Goal: Task Accomplishment & Management: Manage account settings

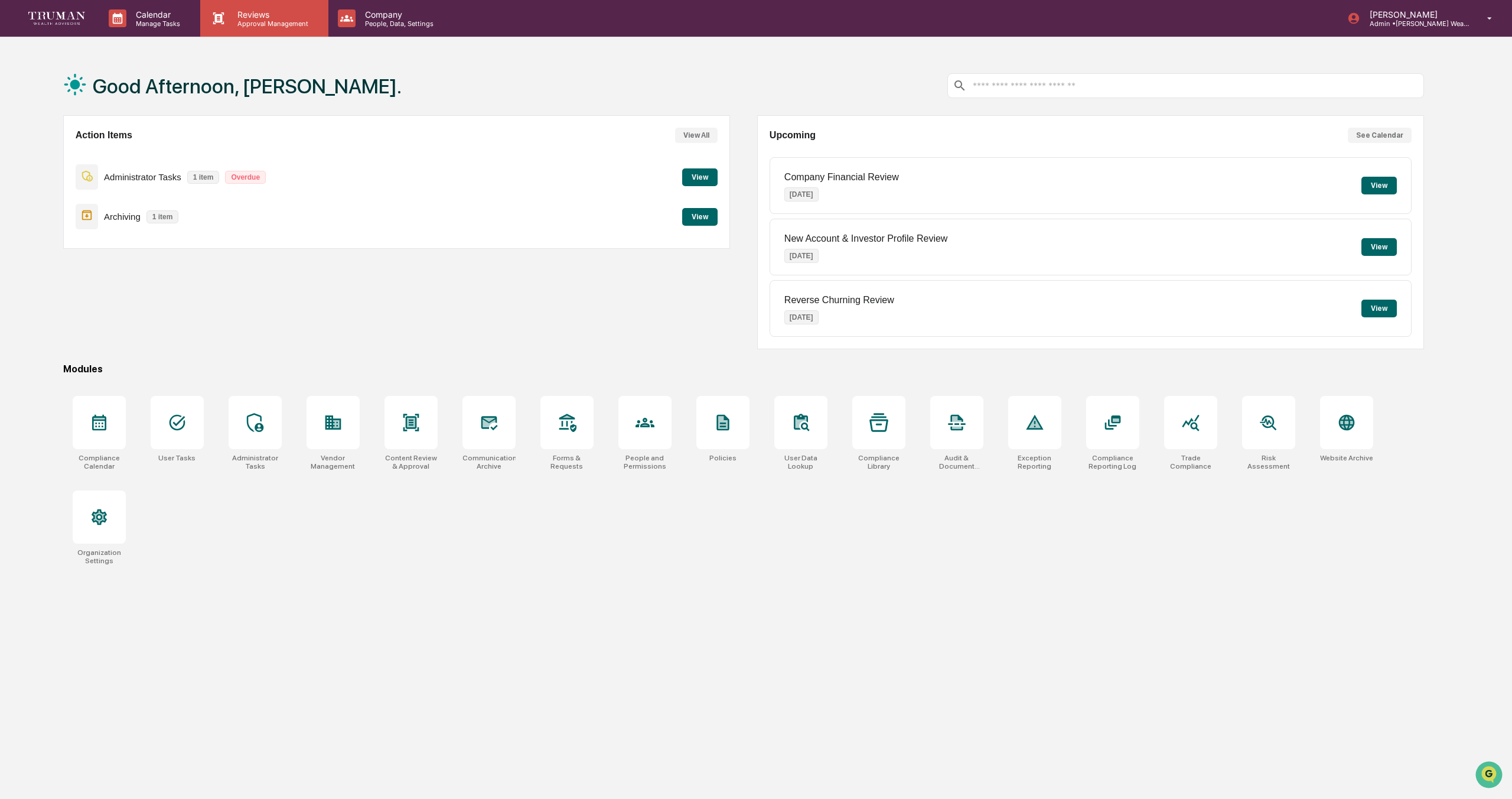
click at [254, 19] on p "Reviews" at bounding box center [271, 15] width 86 height 10
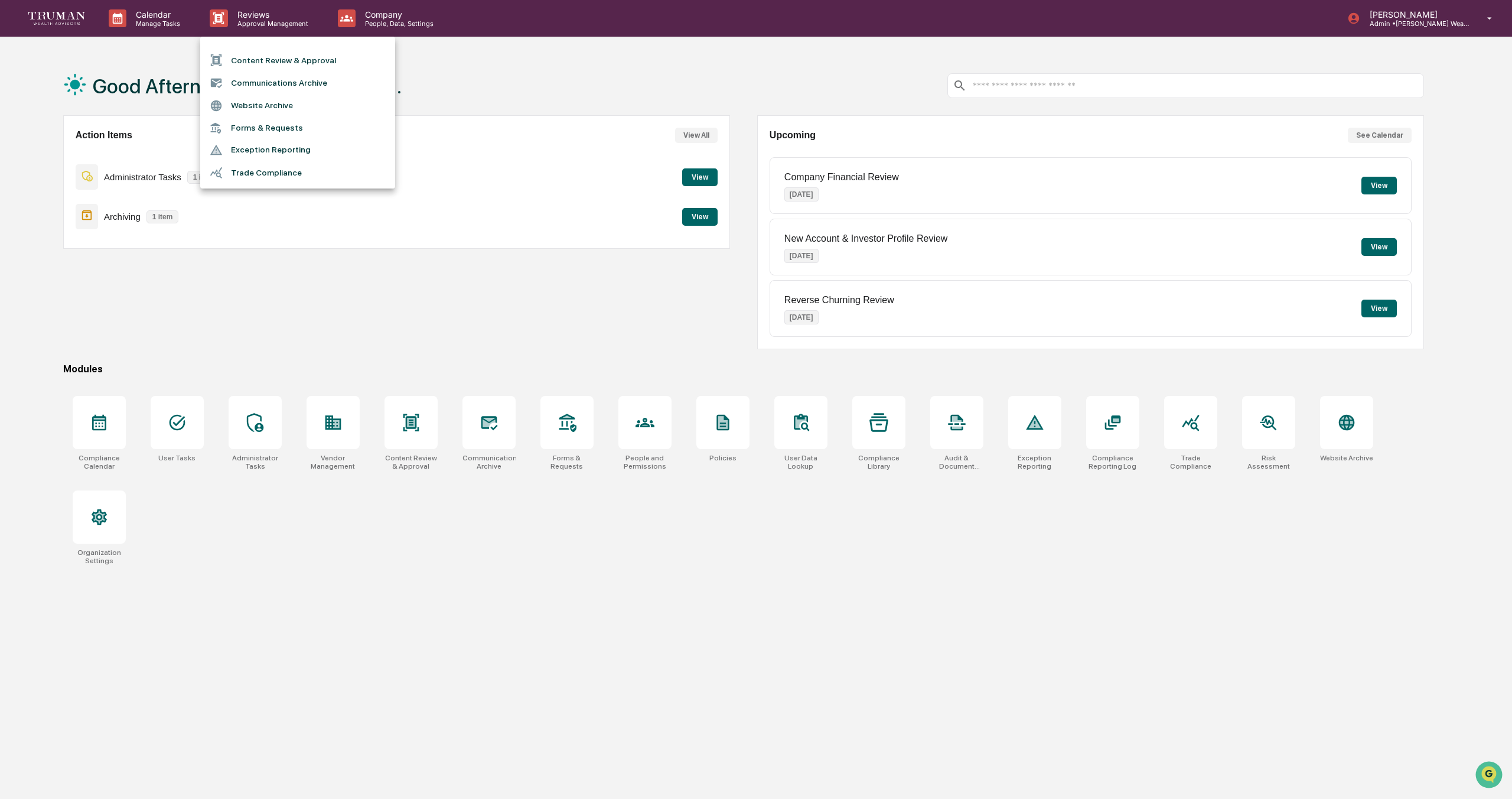
click at [308, 62] on li "Content Review & Approval" at bounding box center [298, 60] width 195 height 23
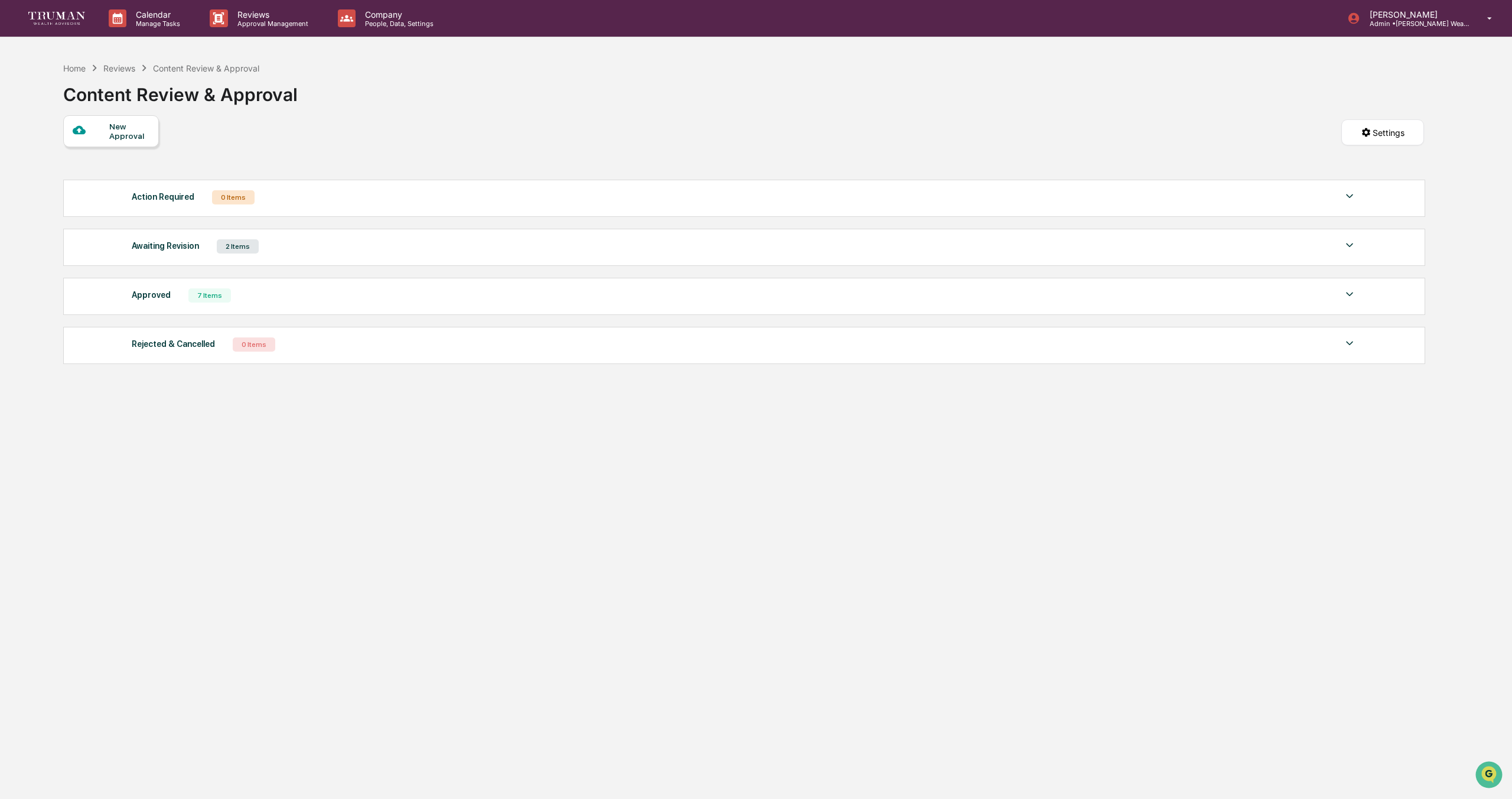
click at [236, 250] on div "2 Items" at bounding box center [238, 246] width 42 height 14
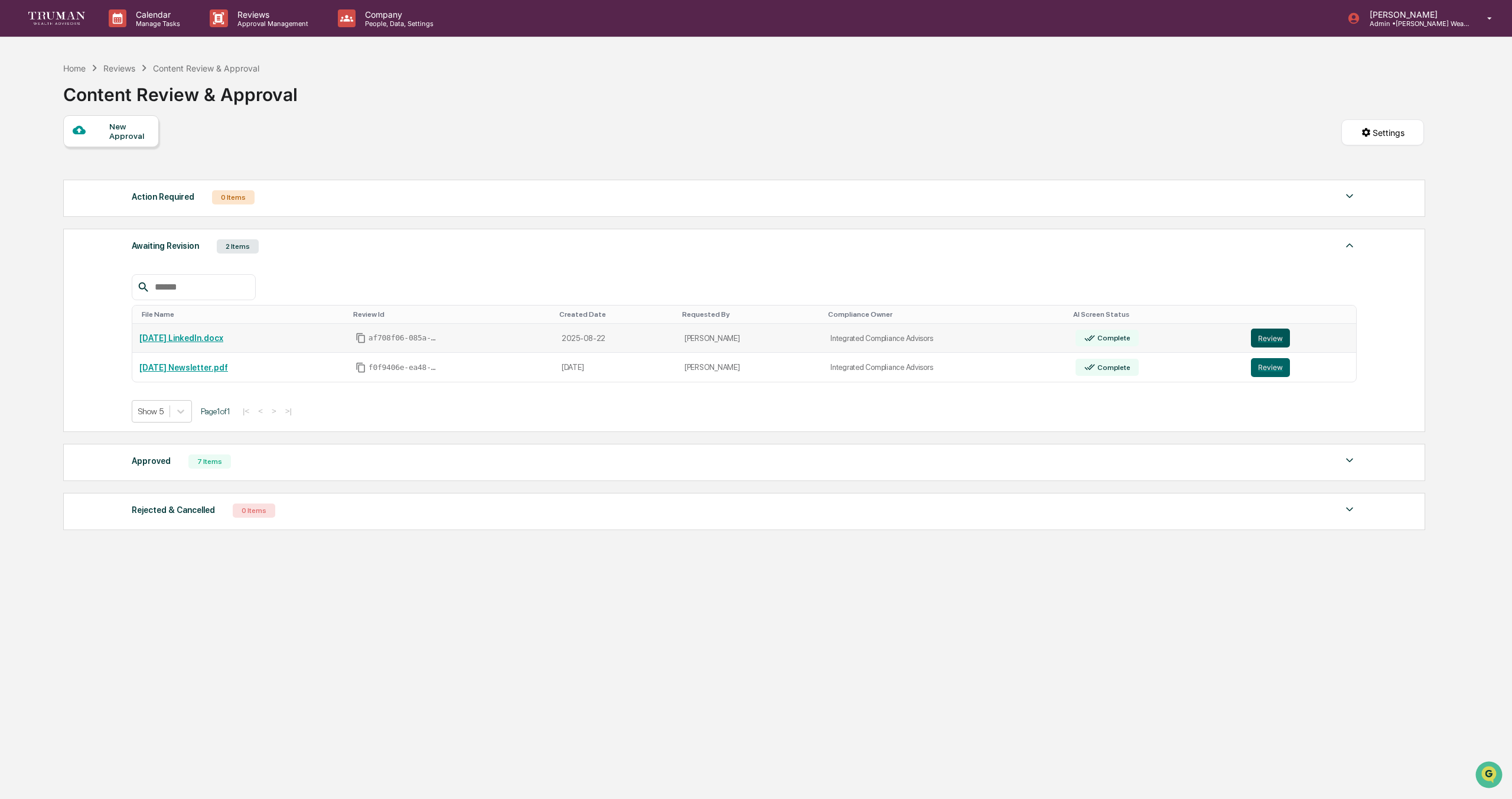
click at [1280, 333] on button "Review" at bounding box center [1270, 337] width 39 height 19
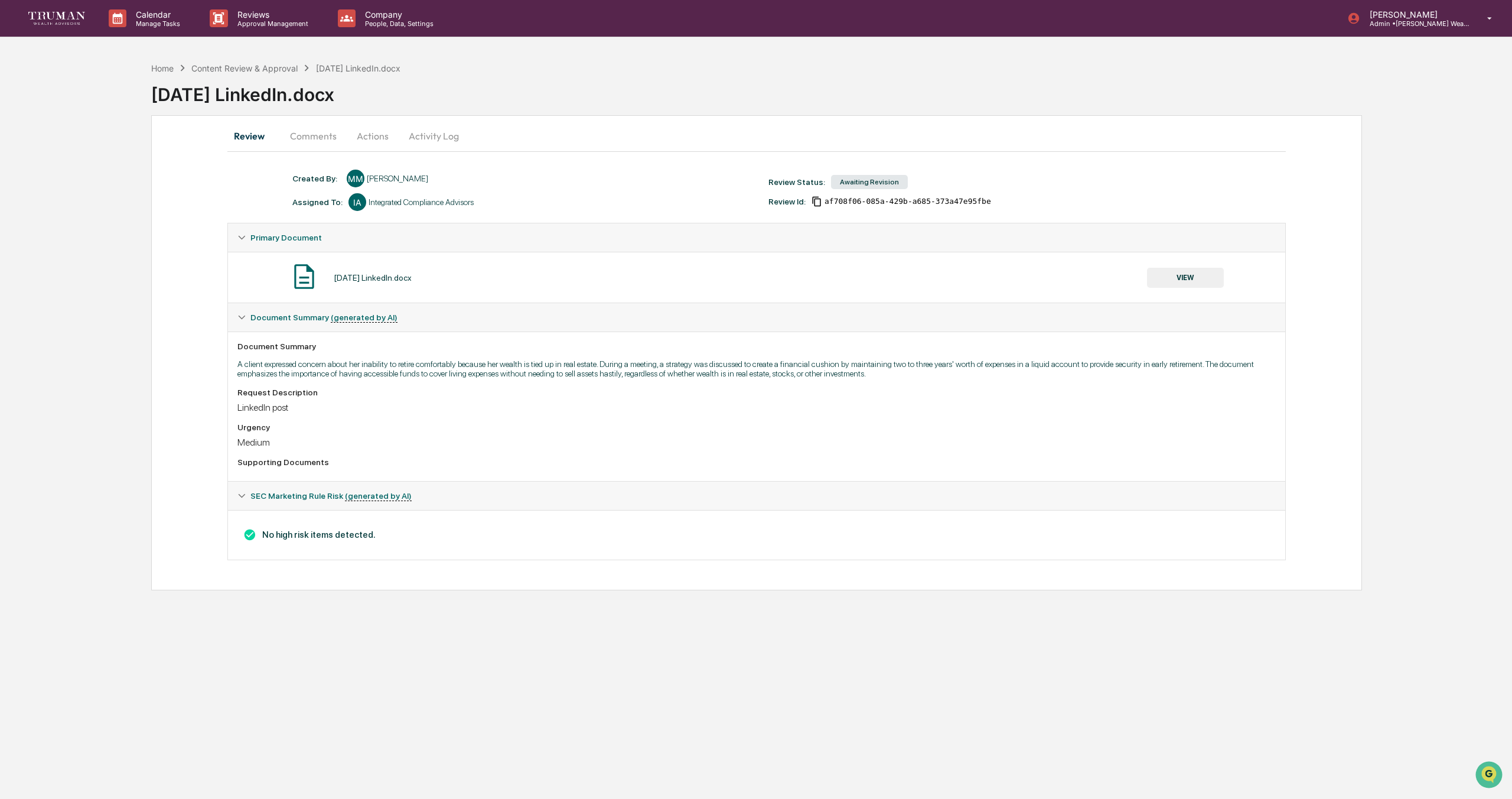
drag, startPoint x: 308, startPoint y: 133, endPoint x: 352, endPoint y: 137, distance: 44.2
click at [310, 134] on button "Comments" at bounding box center [313, 136] width 66 height 29
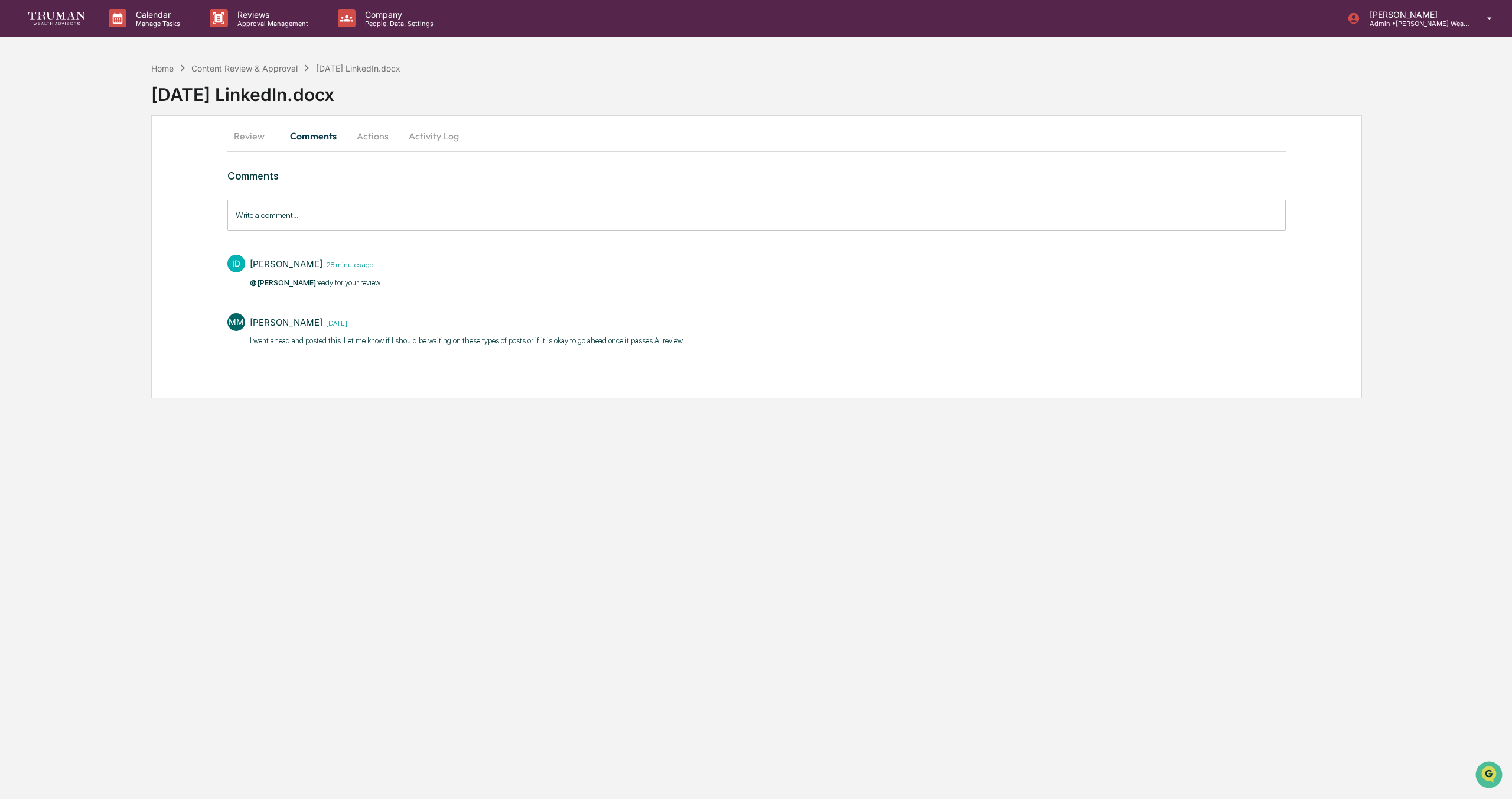
click at [371, 136] on button "Actions" at bounding box center [372, 136] width 53 height 29
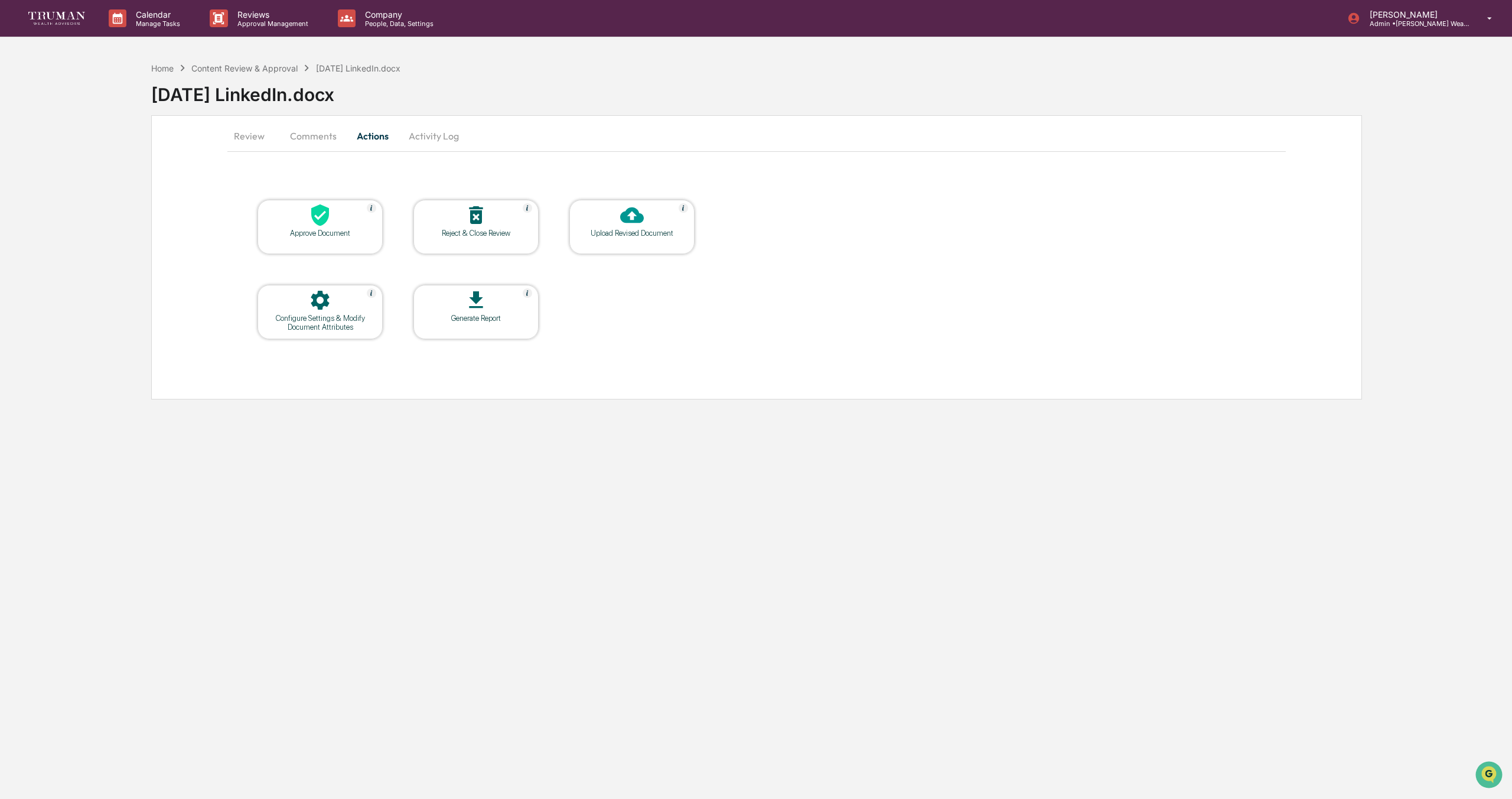
drag, startPoint x: 317, startPoint y: 137, endPoint x: 325, endPoint y: 137, distance: 8.0
click at [317, 137] on button "Comments" at bounding box center [313, 136] width 66 height 29
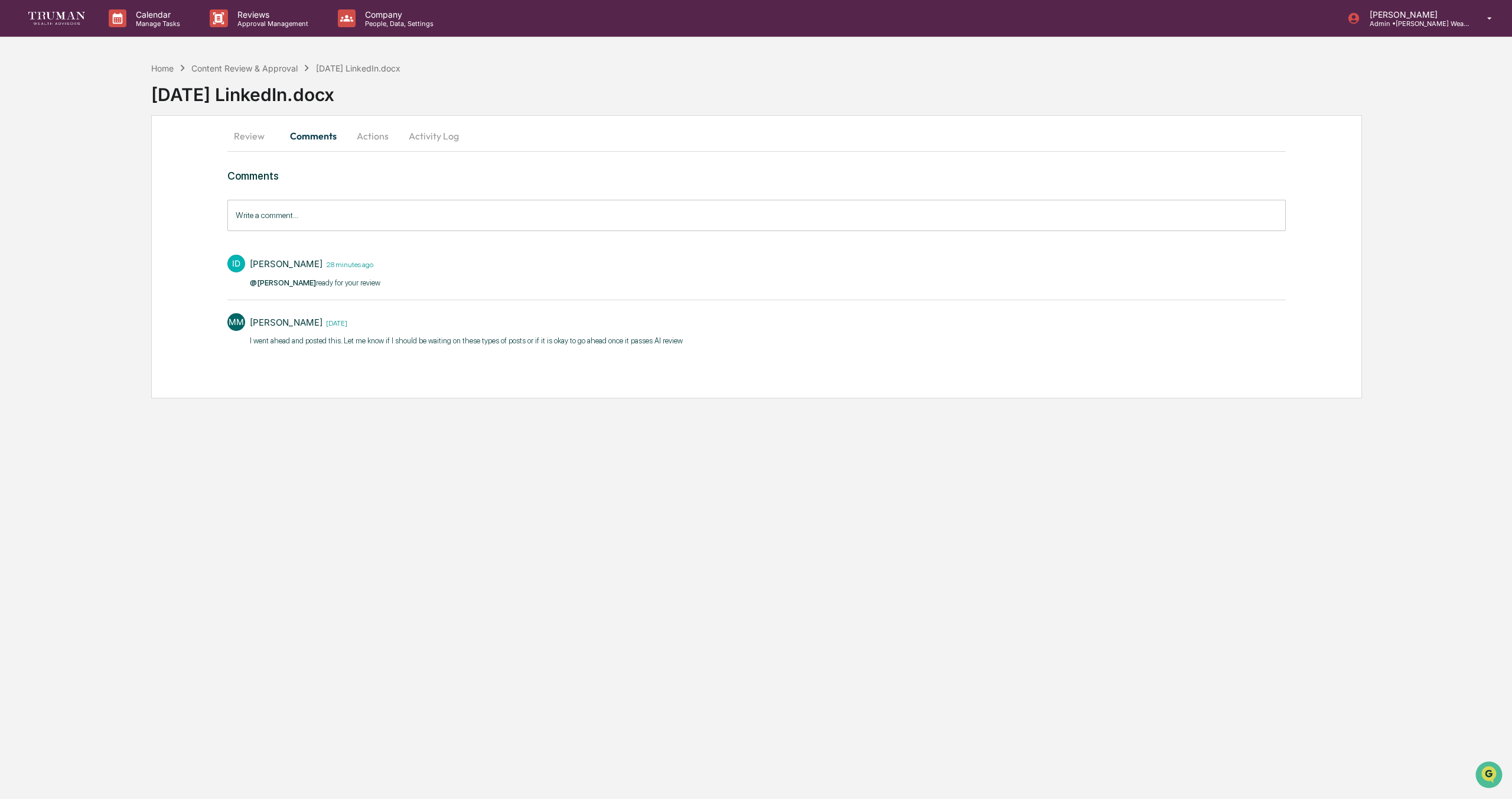
click at [446, 136] on button "Activity Log" at bounding box center [433, 136] width 69 height 29
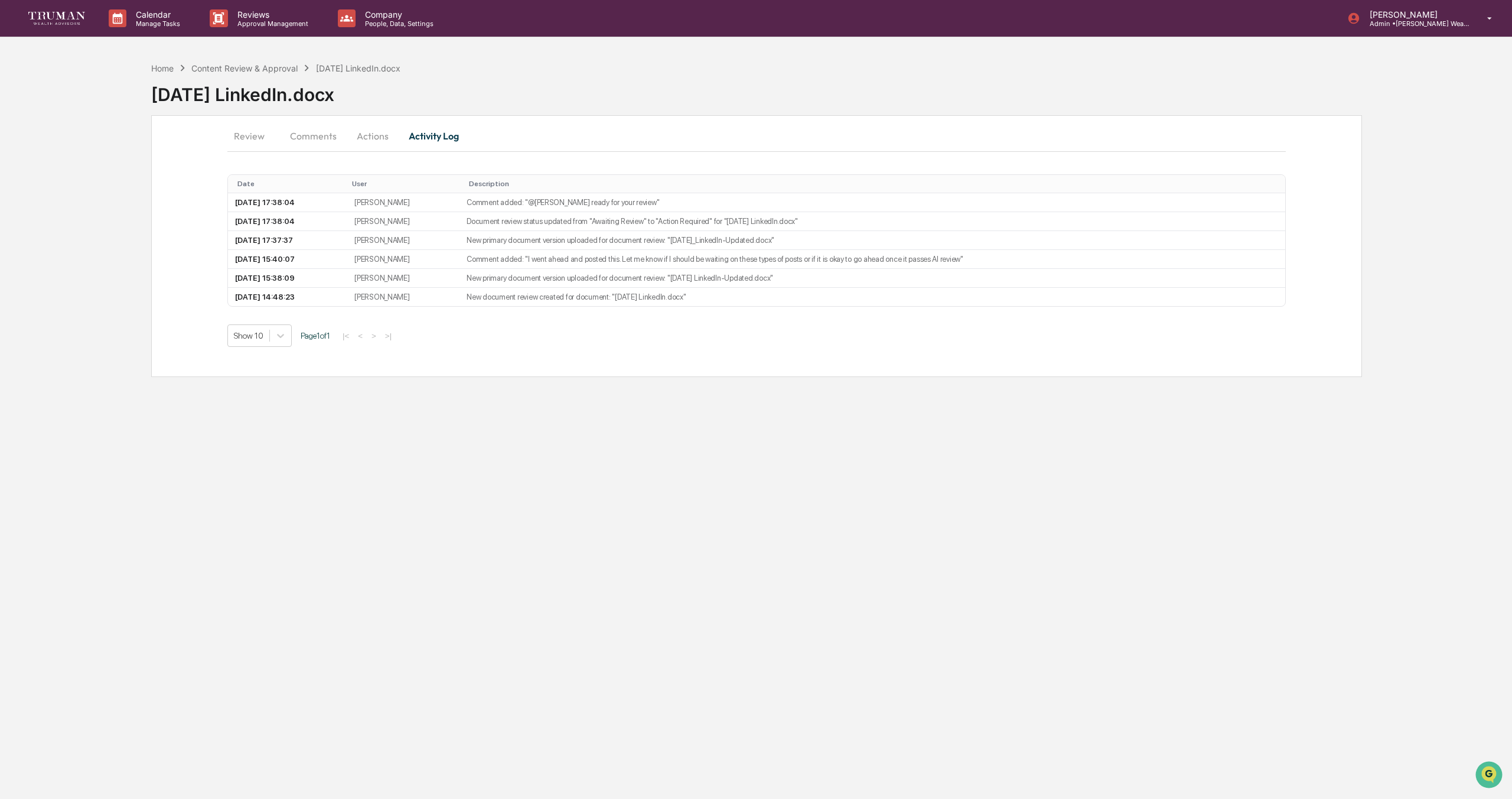
click at [367, 134] on button "Actions" at bounding box center [372, 136] width 53 height 29
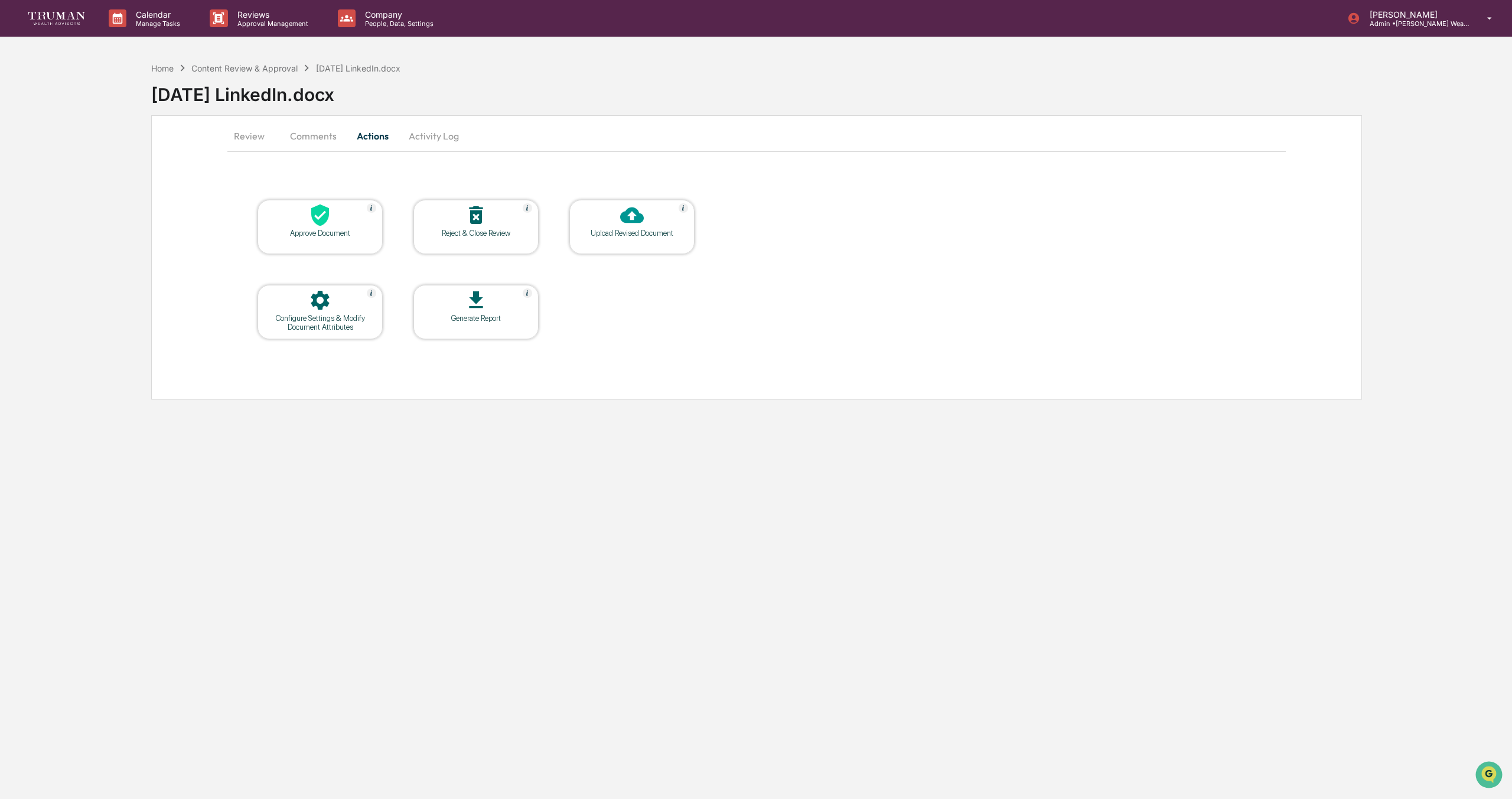
click at [252, 134] on button "Review" at bounding box center [253, 136] width 53 height 29
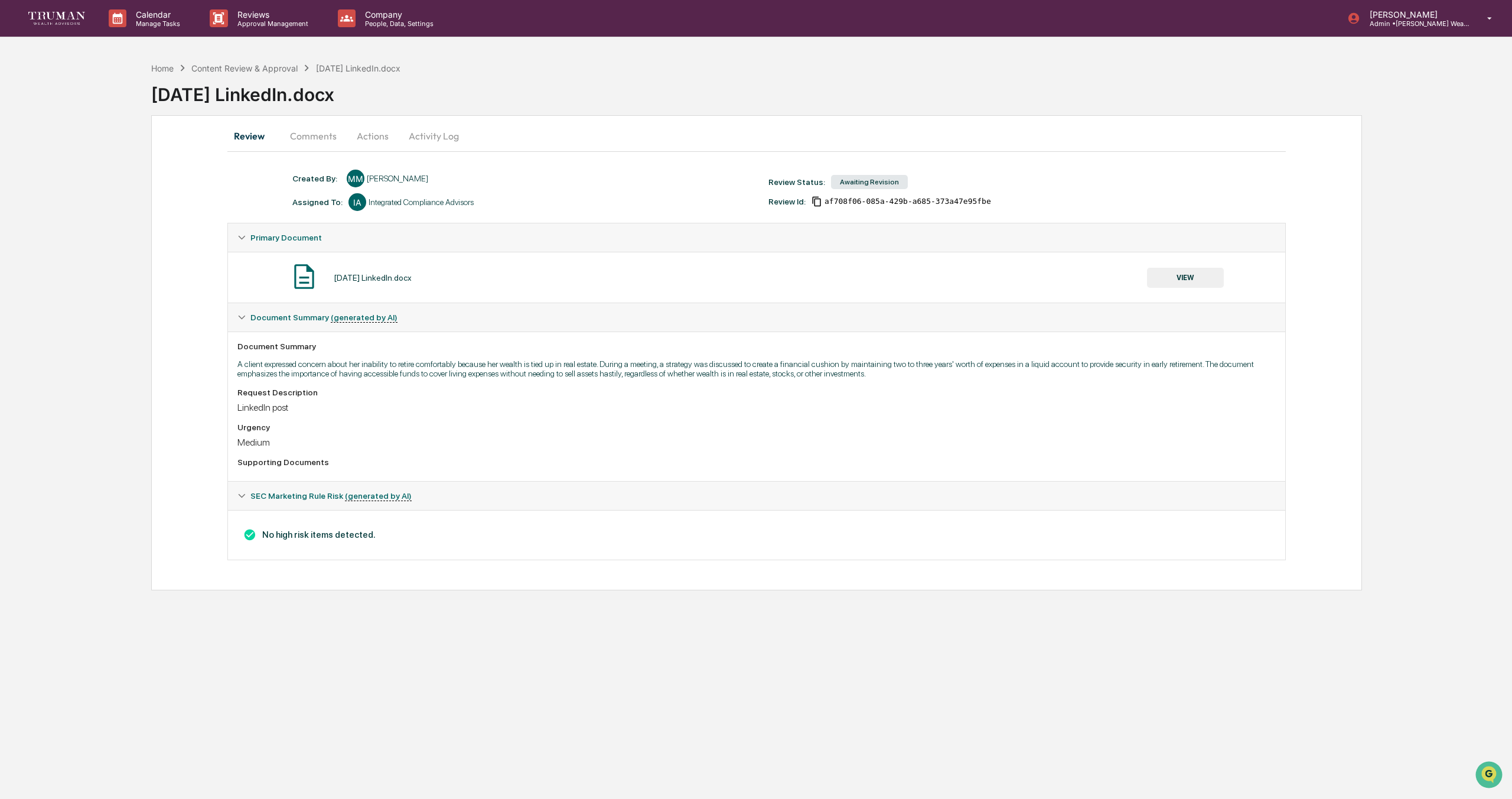
click at [1183, 279] on button "VIEW" at bounding box center [1185, 277] width 77 height 20
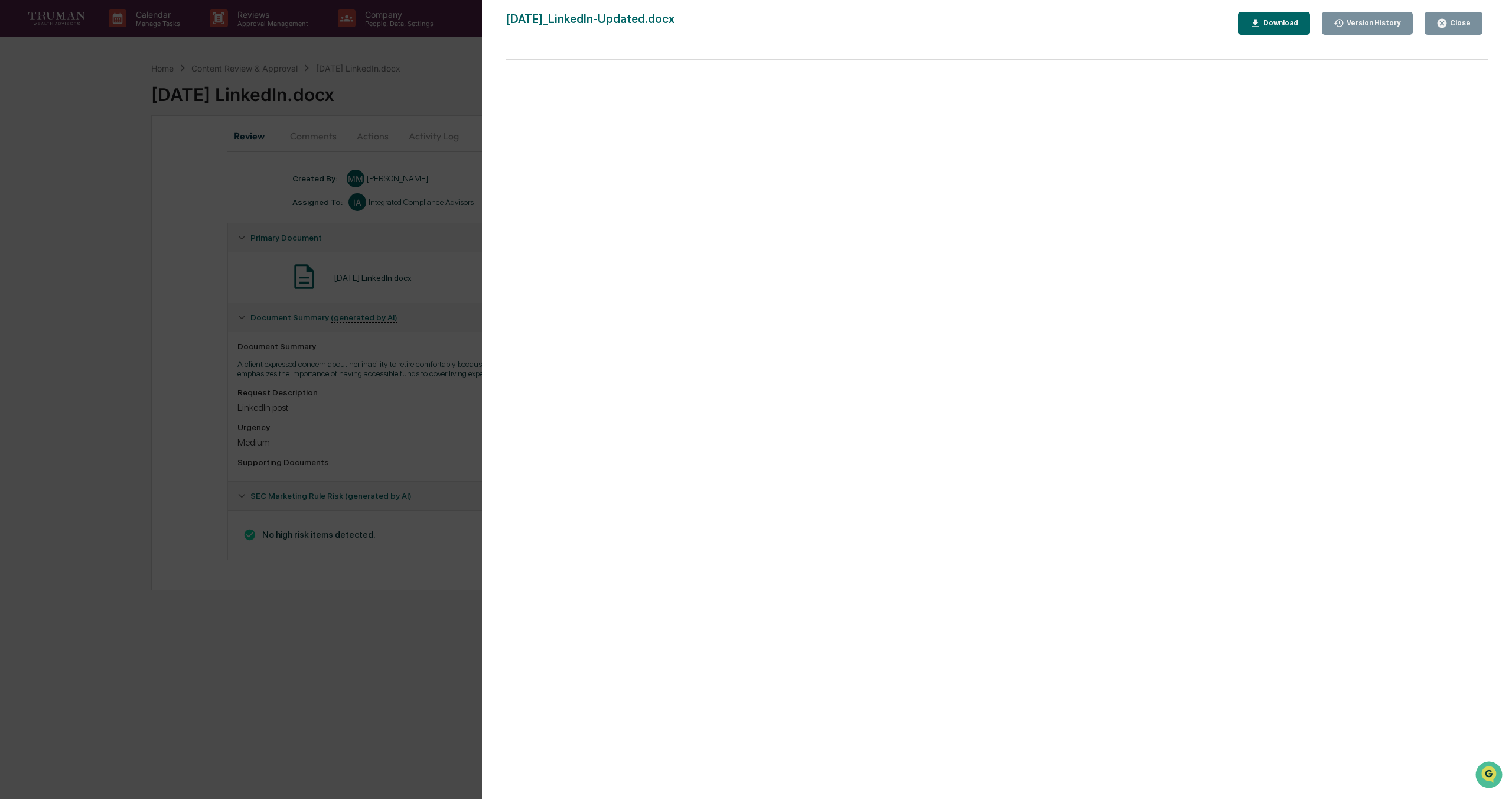
click at [1441, 24] on icon "button" at bounding box center [1441, 23] width 11 height 11
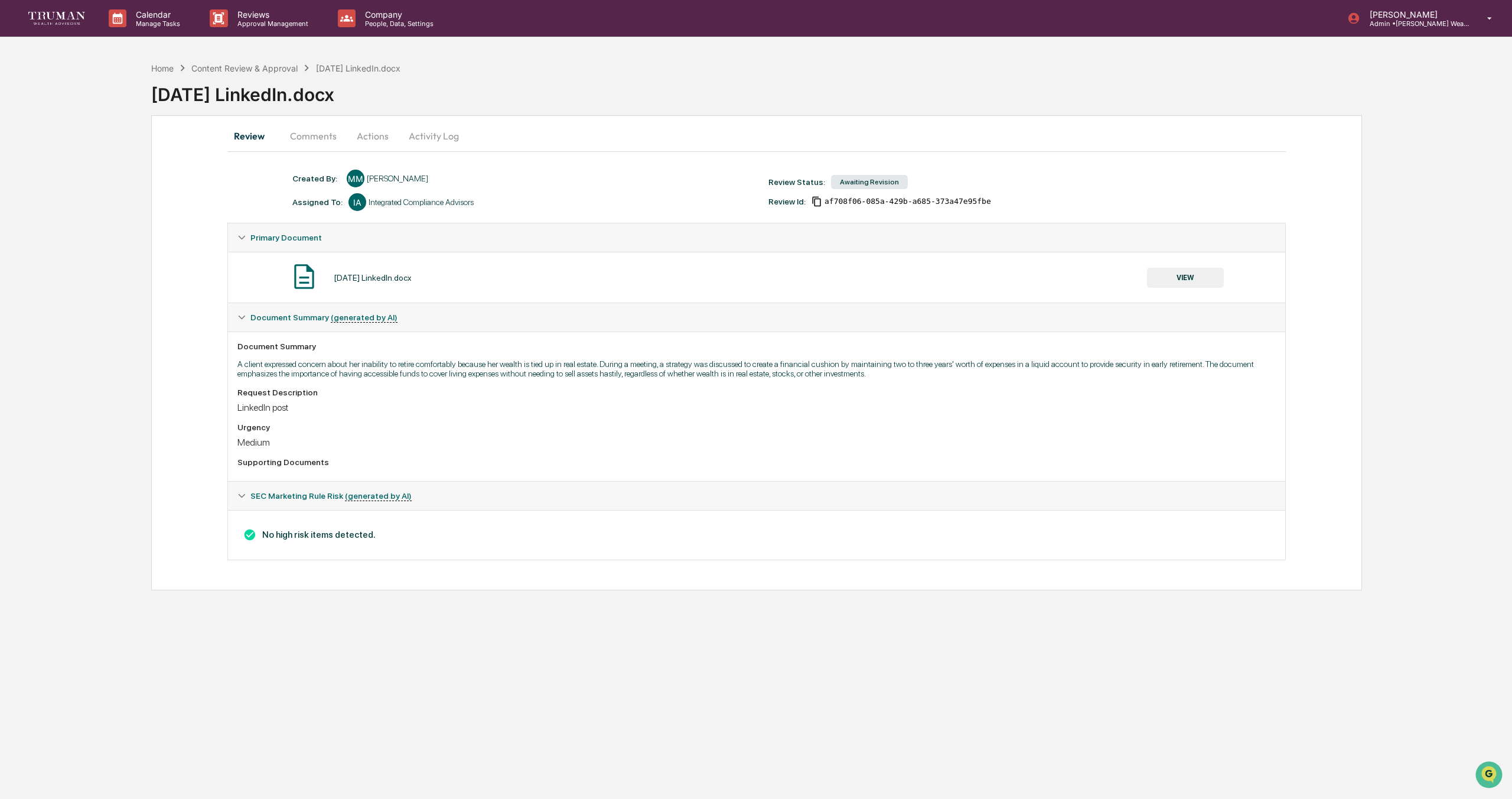
click at [303, 134] on button "Comments" at bounding box center [313, 136] width 66 height 29
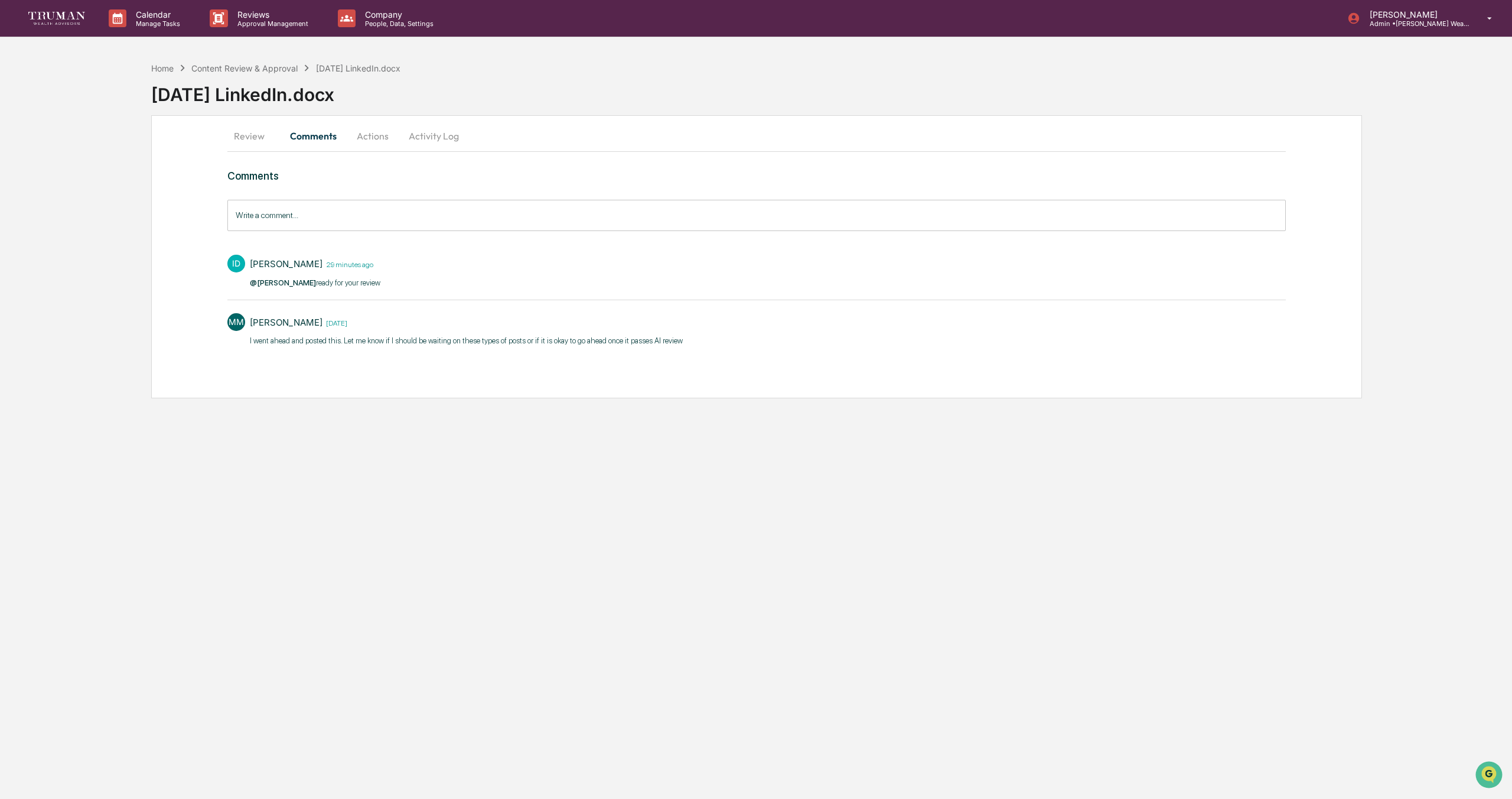
click at [364, 135] on button "Actions" at bounding box center [372, 136] width 53 height 29
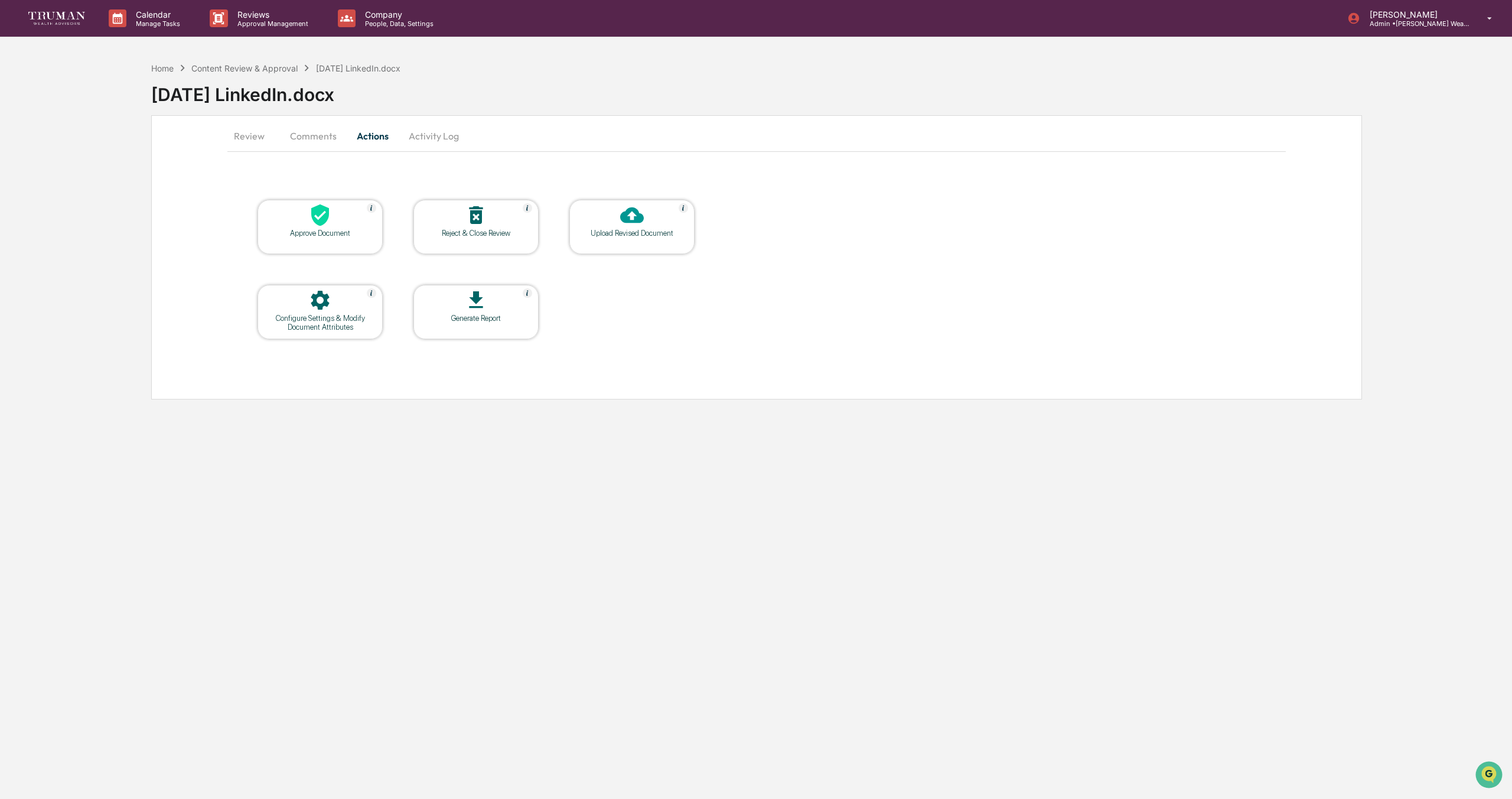
click at [322, 216] on icon at bounding box center [320, 215] width 18 height 22
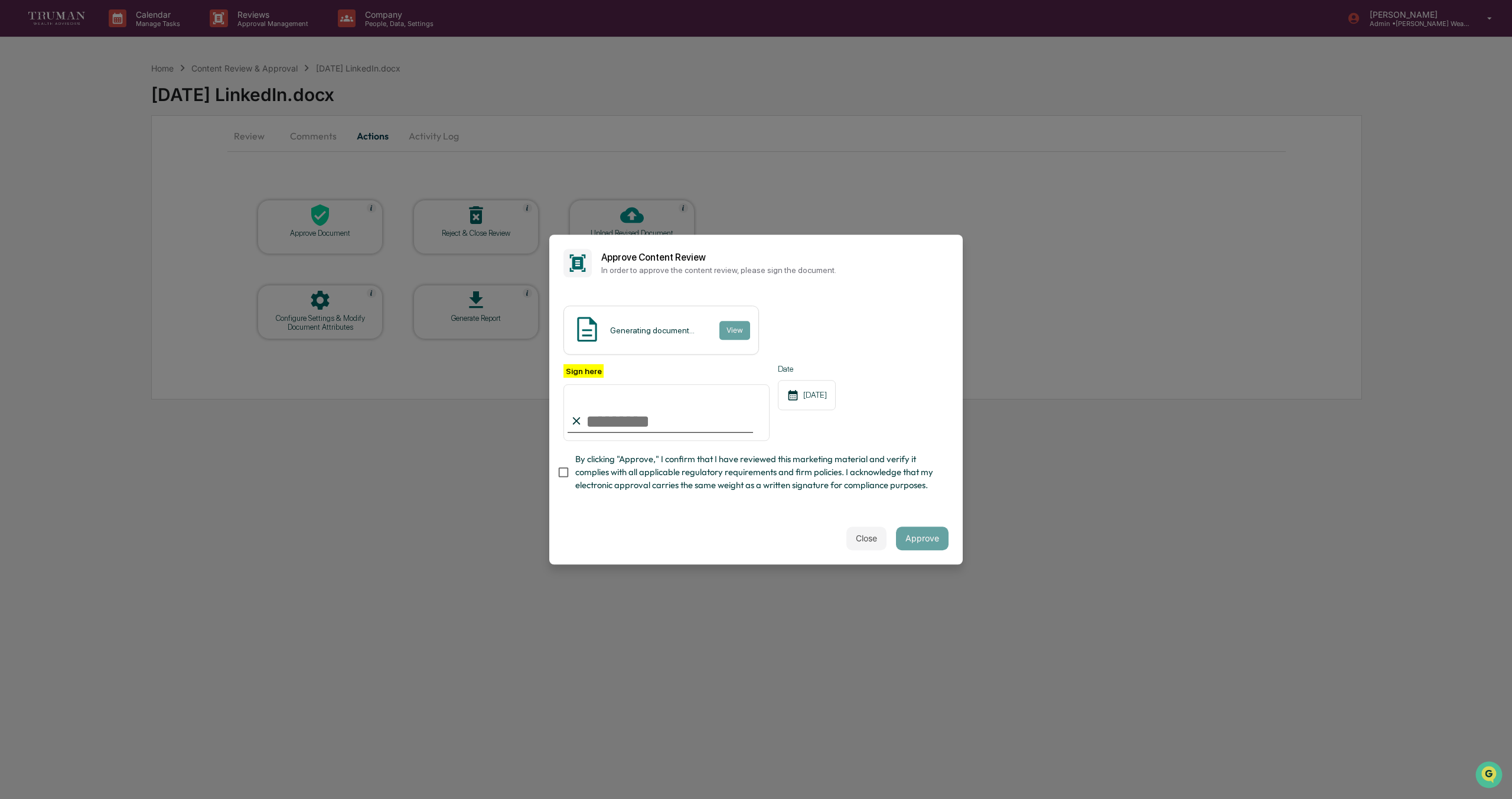
click at [633, 422] on input "Sign here" at bounding box center [666, 413] width 206 height 57
type input "**********"
click at [733, 332] on button "View" at bounding box center [734, 329] width 30 height 19
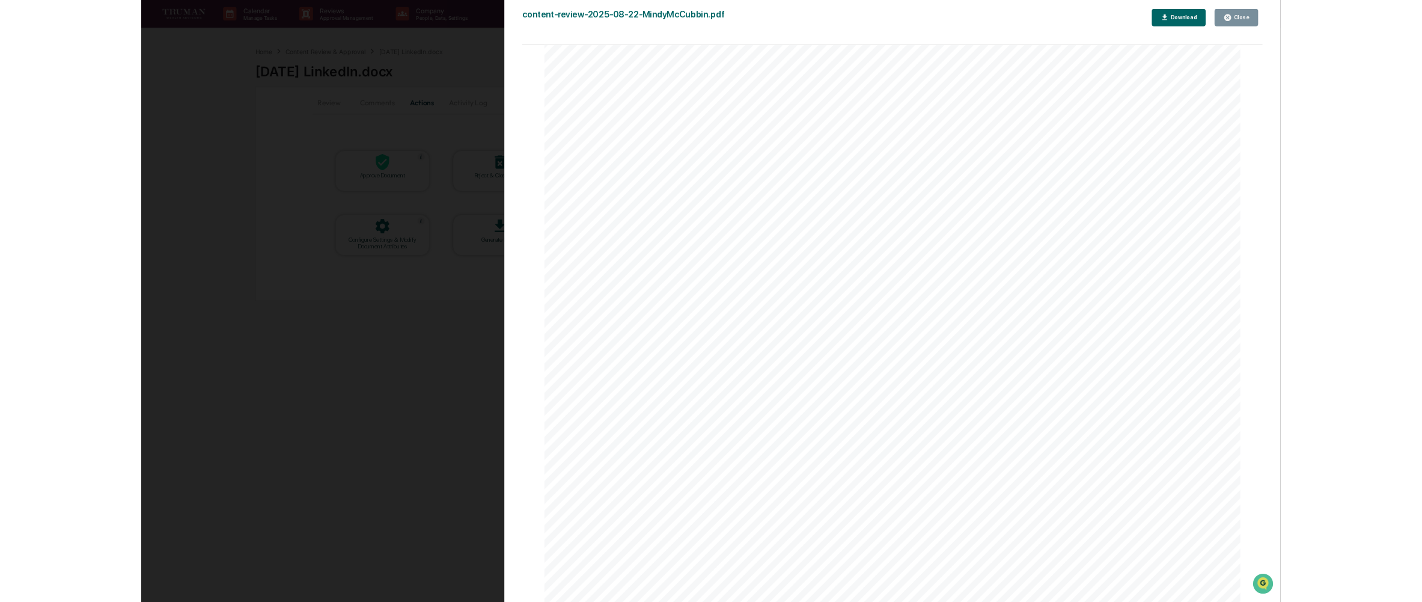
scroll to position [274, 0]
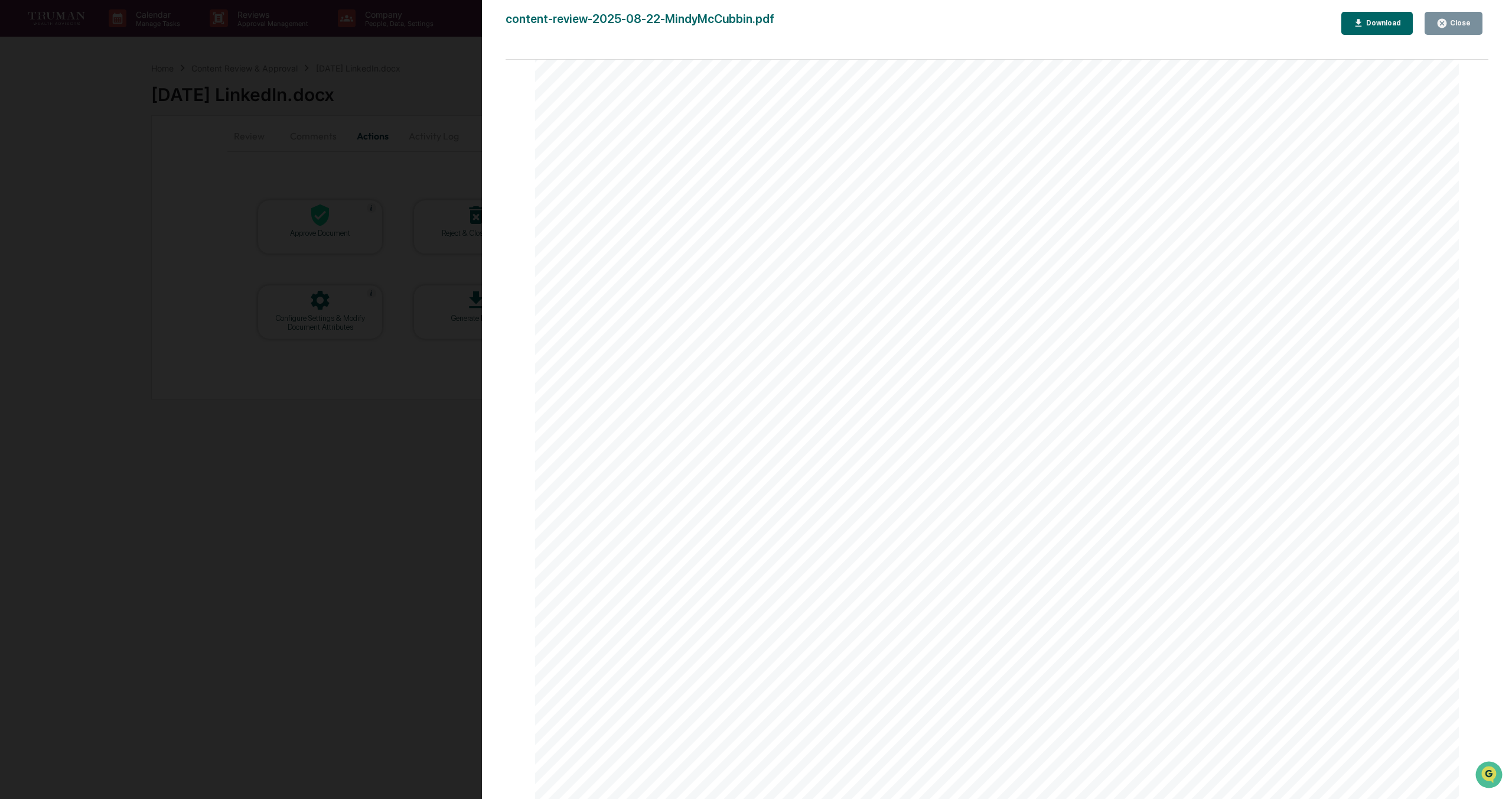
click at [1446, 27] on icon "button" at bounding box center [1441, 23] width 11 height 11
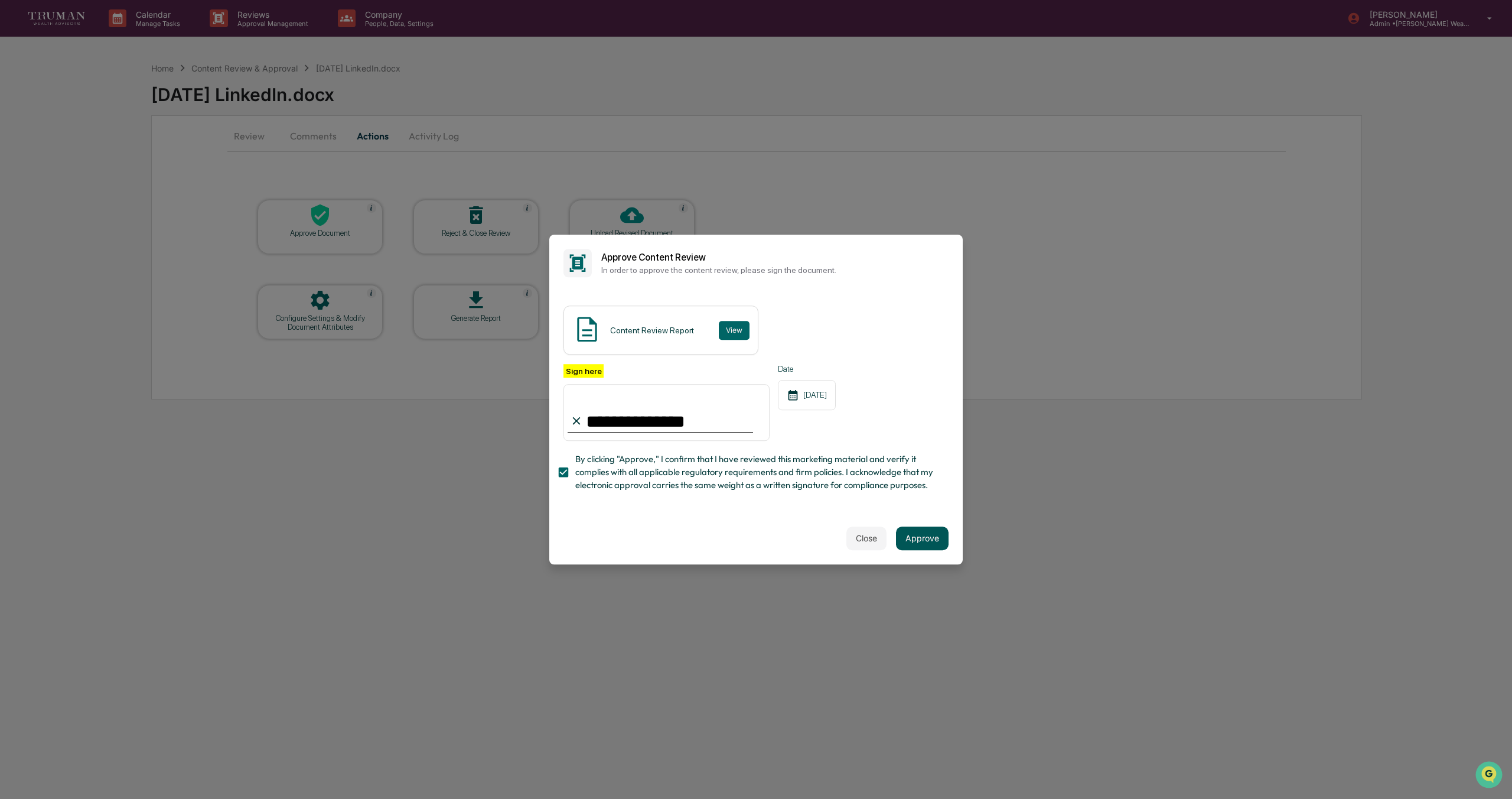
click at [921, 534] on button "Approve" at bounding box center [922, 539] width 52 height 24
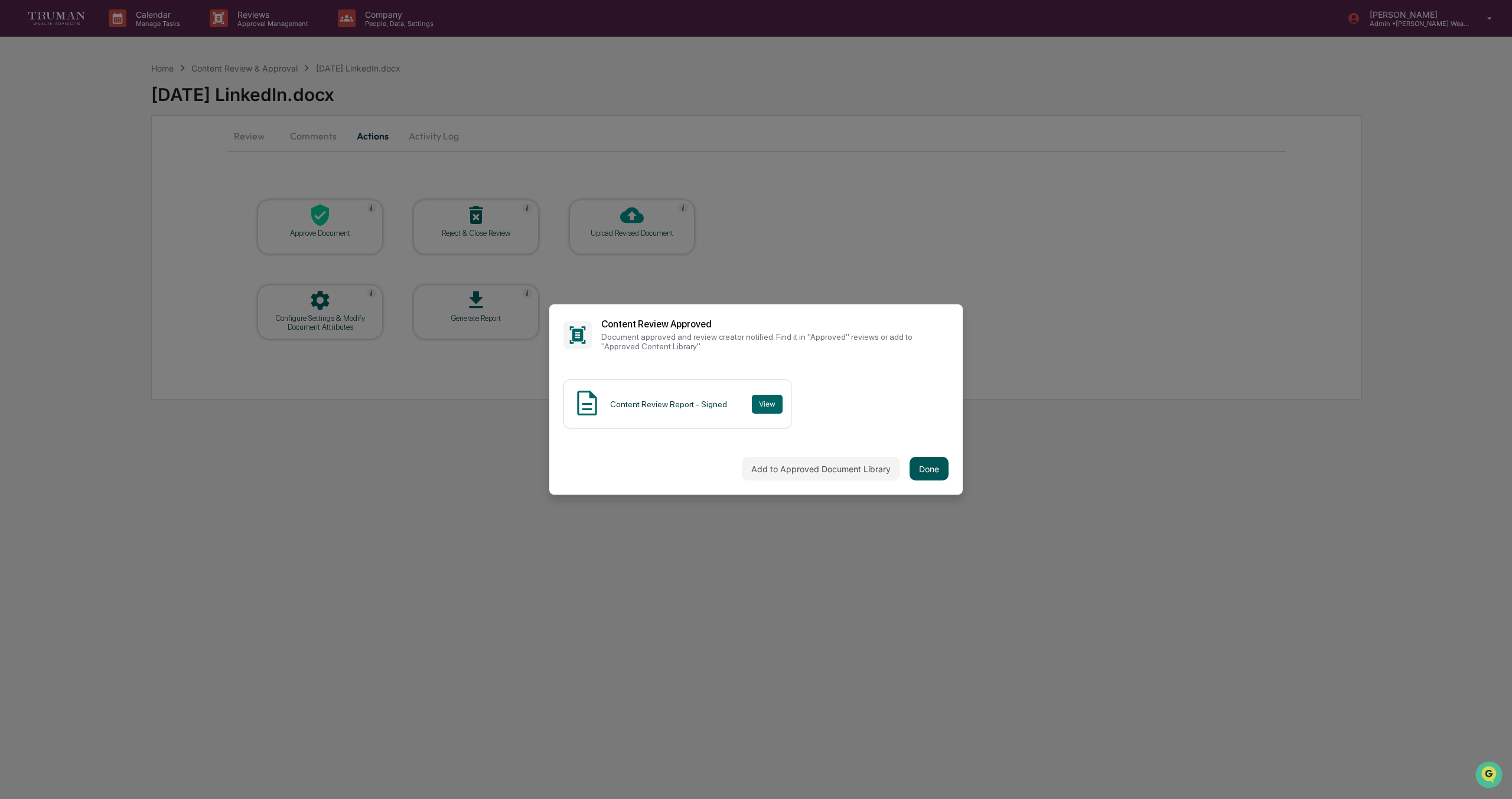
click at [924, 461] on button "Done" at bounding box center [929, 469] width 39 height 24
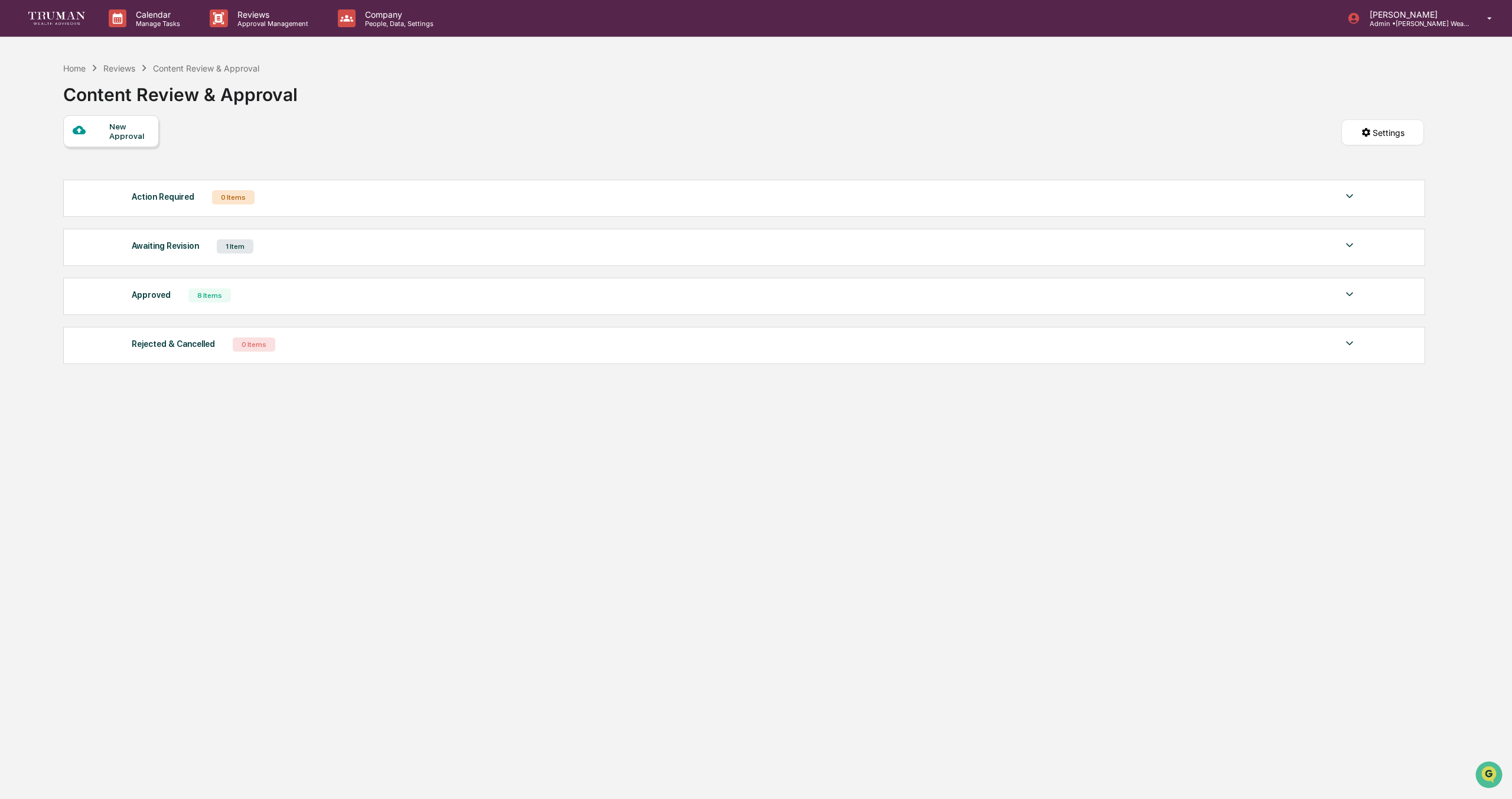
click at [214, 300] on div "8 Items" at bounding box center [209, 295] width 42 height 14
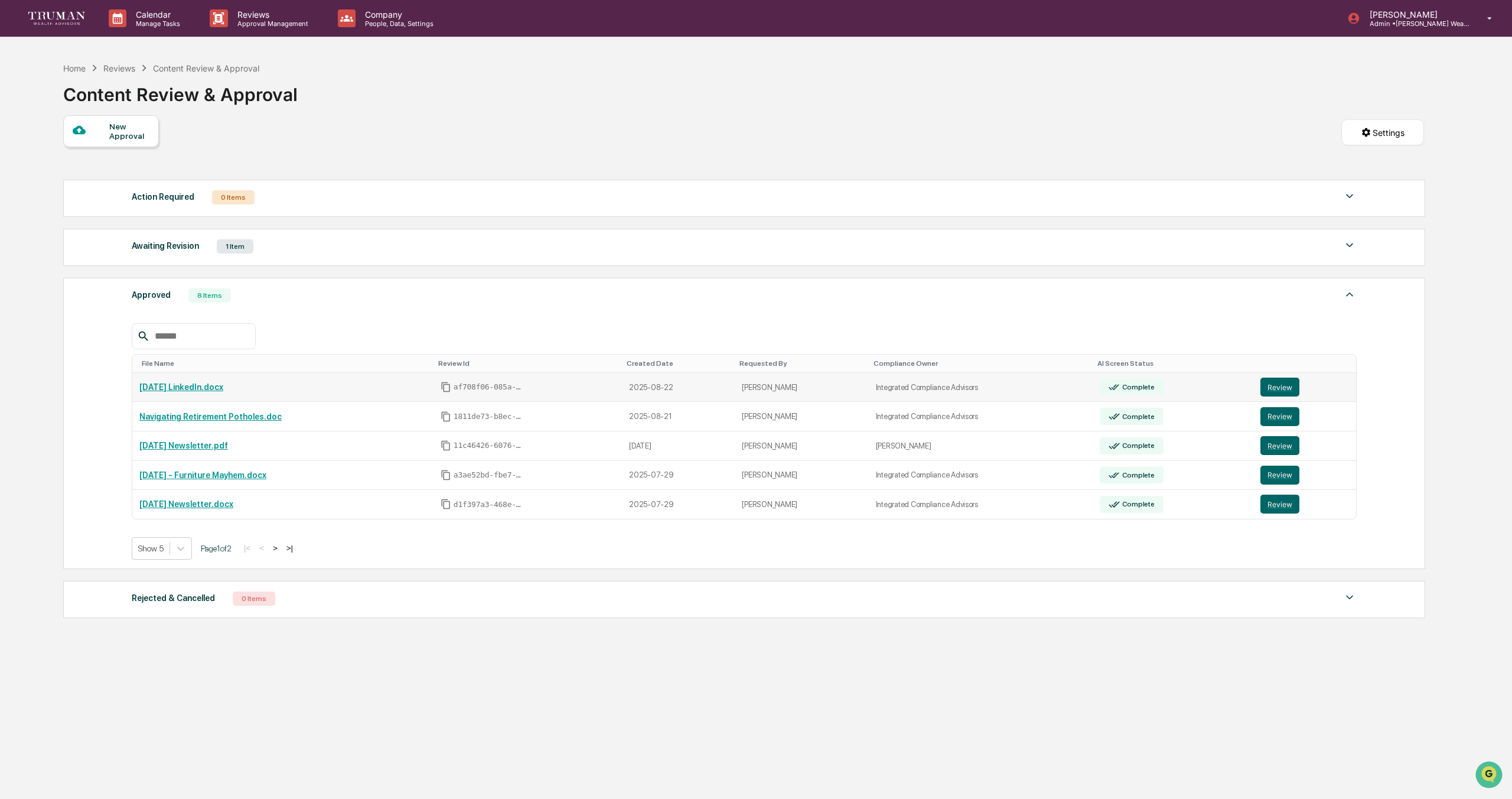
click at [208, 389] on link "8-22-2025 LinkedIn.docx" at bounding box center [181, 387] width 84 height 10
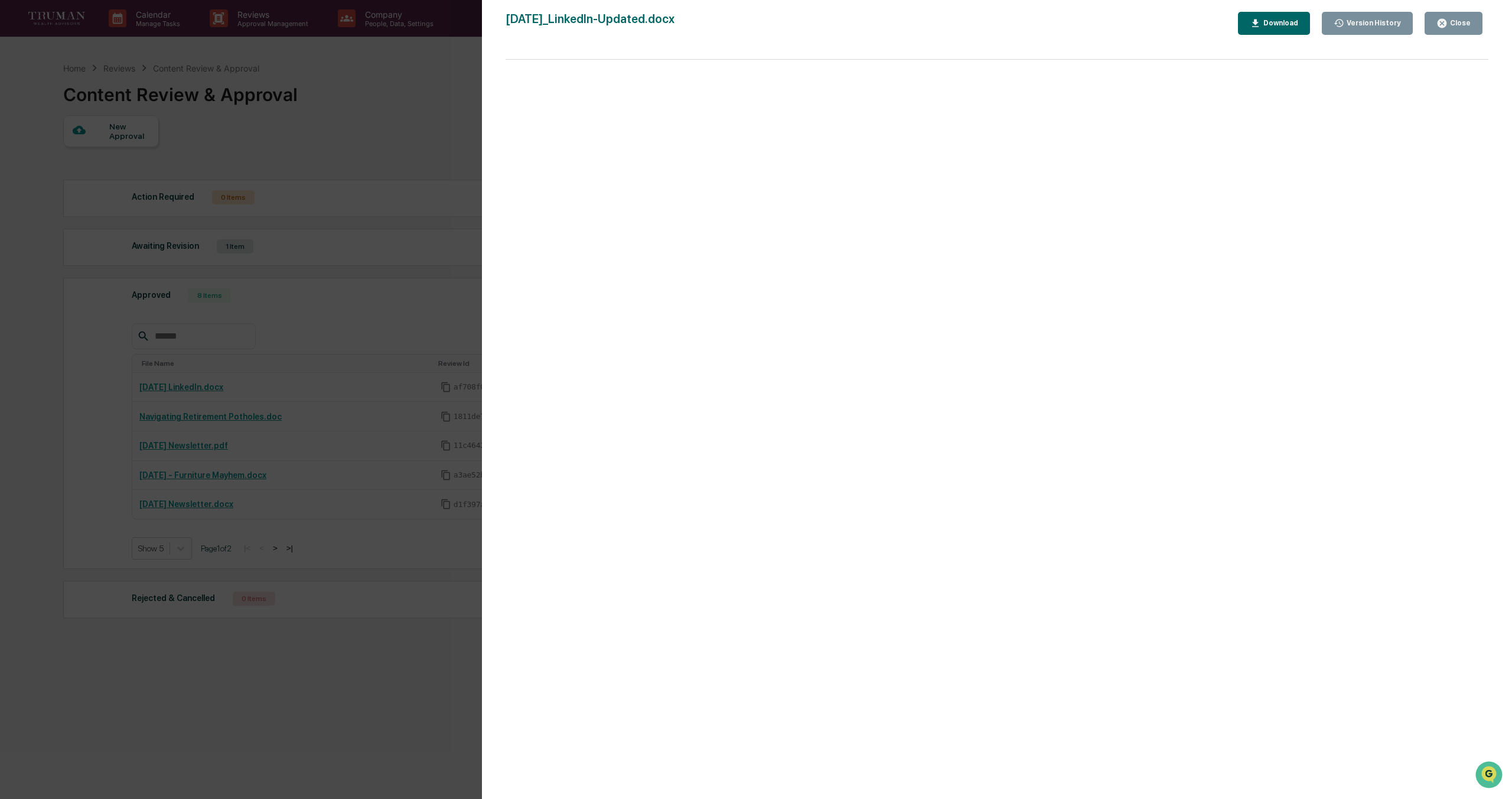
click at [1468, 23] on div "Close" at bounding box center [1458, 23] width 23 height 8
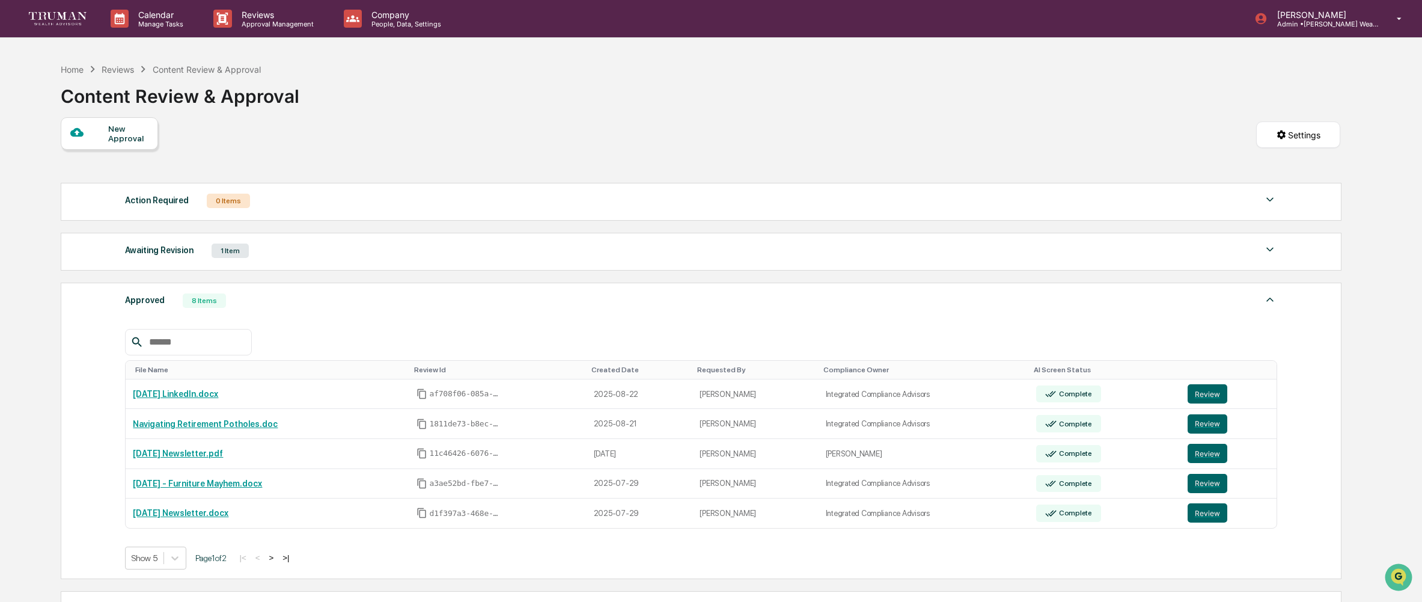
click at [95, 130] on div at bounding box center [89, 133] width 38 height 15
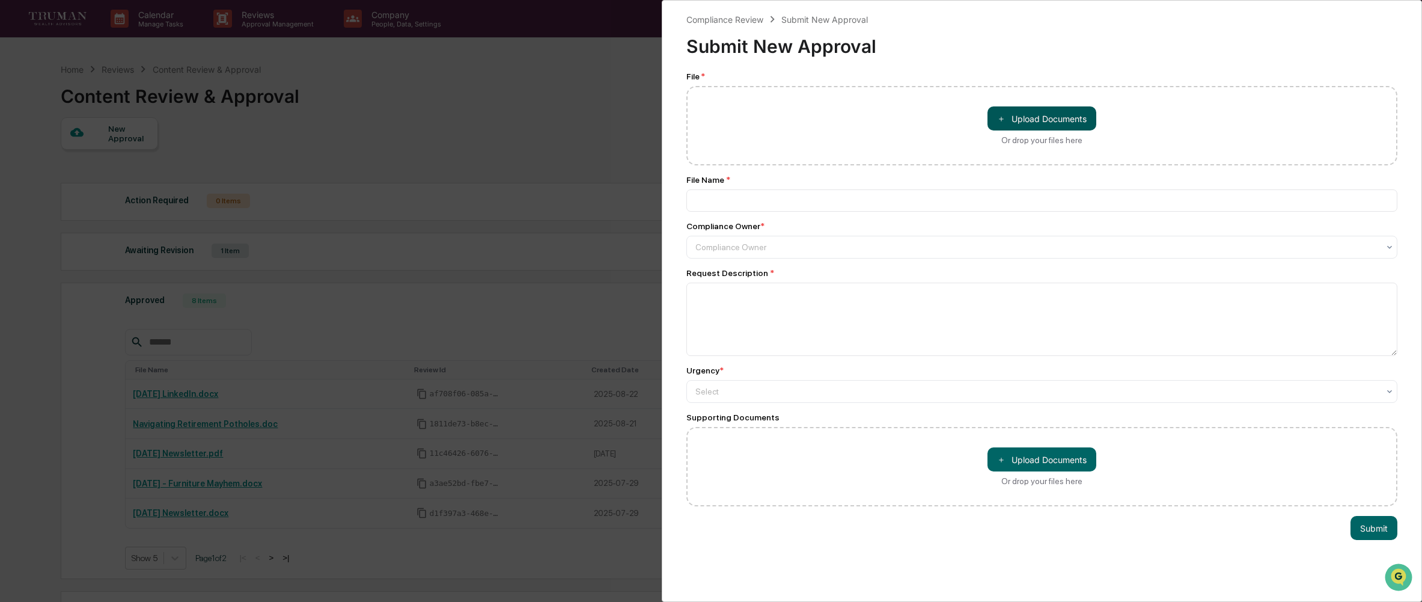
click at [1044, 123] on button "＋ Upload Documents" at bounding box center [1042, 118] width 109 height 24
type input "**********"
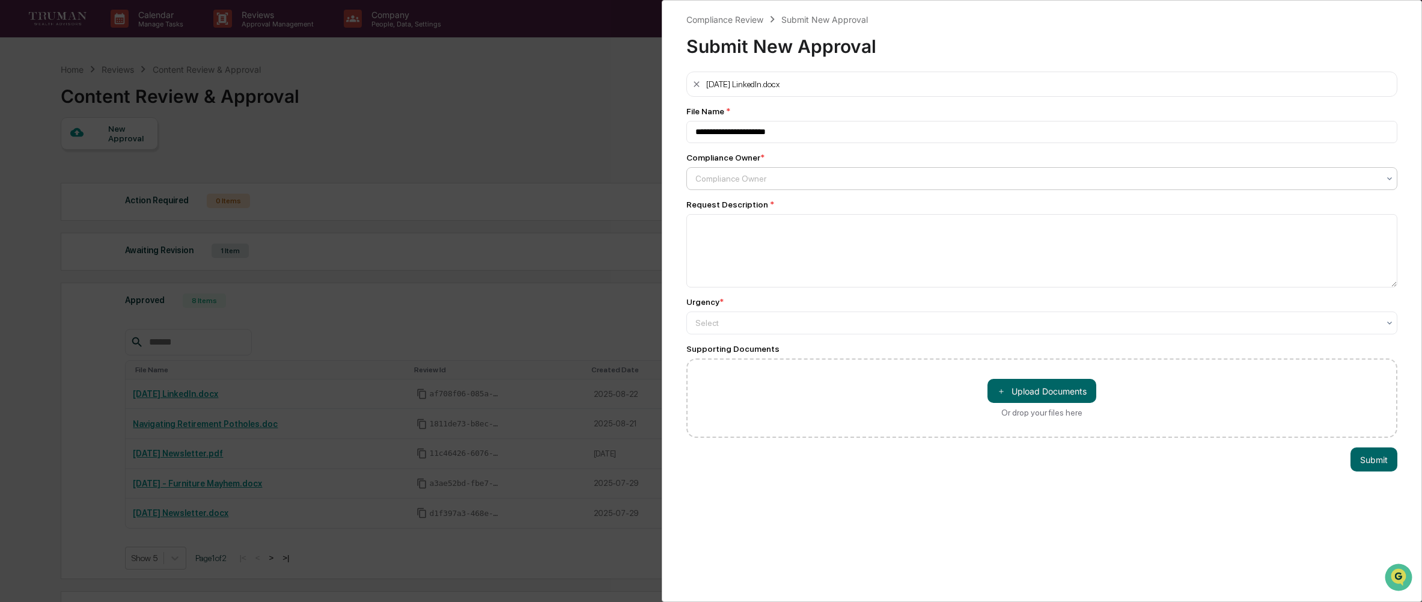
click at [791, 179] on div at bounding box center [1036, 179] width 683 height 12
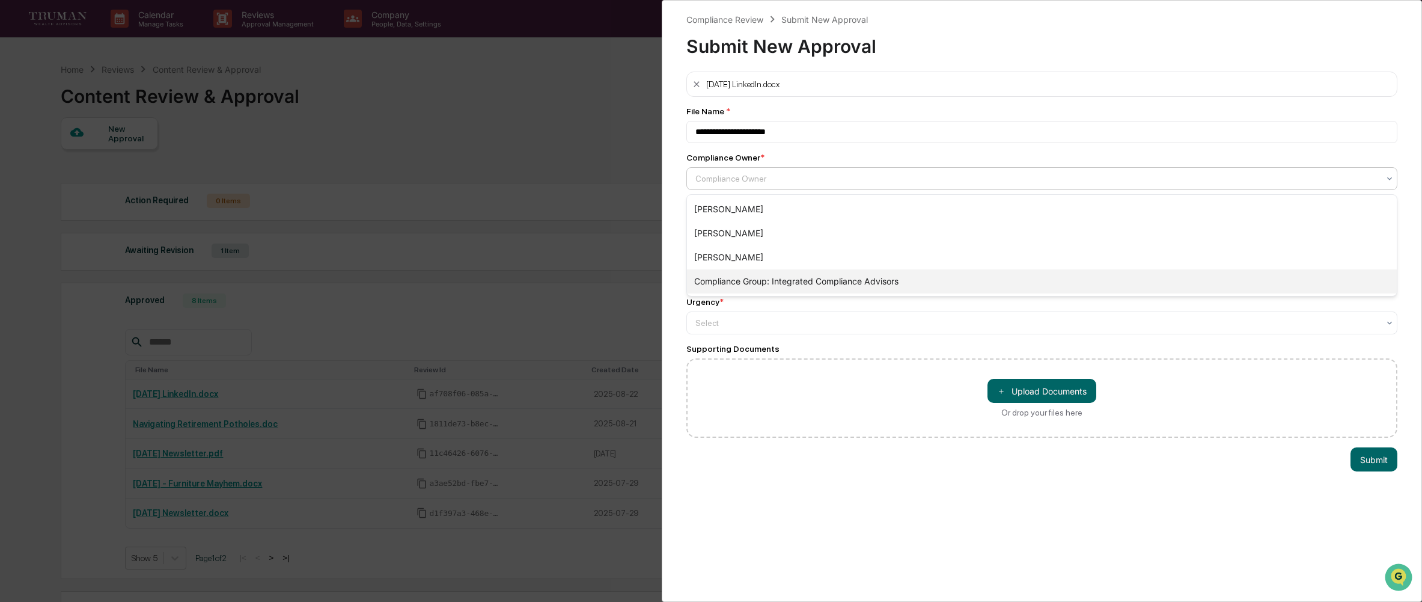
click at [787, 275] on div "Compliance Group: Integrated Compliance Advisors" at bounding box center [1042, 281] width 710 height 24
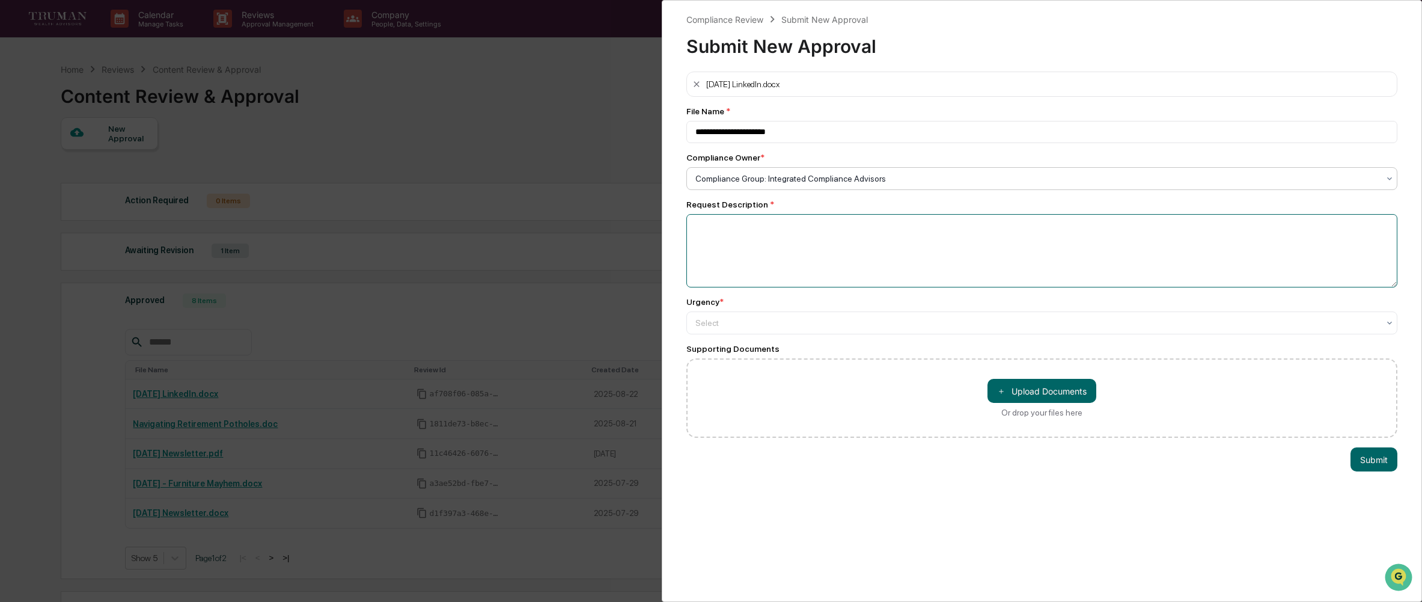
click at [831, 236] on textarea at bounding box center [1041, 250] width 711 height 73
type textarea "*"
type textarea "**********"
click at [1380, 462] on button "Submit" at bounding box center [1374, 459] width 47 height 24
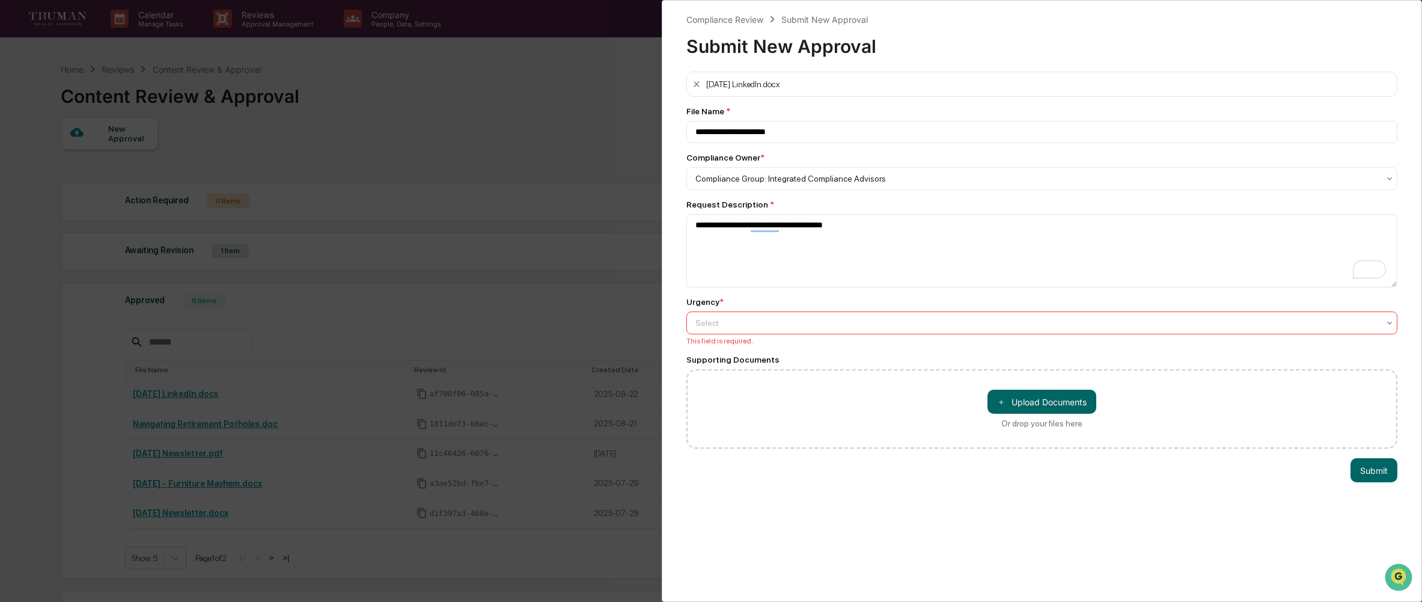
click at [855, 320] on div at bounding box center [1036, 323] width 683 height 12
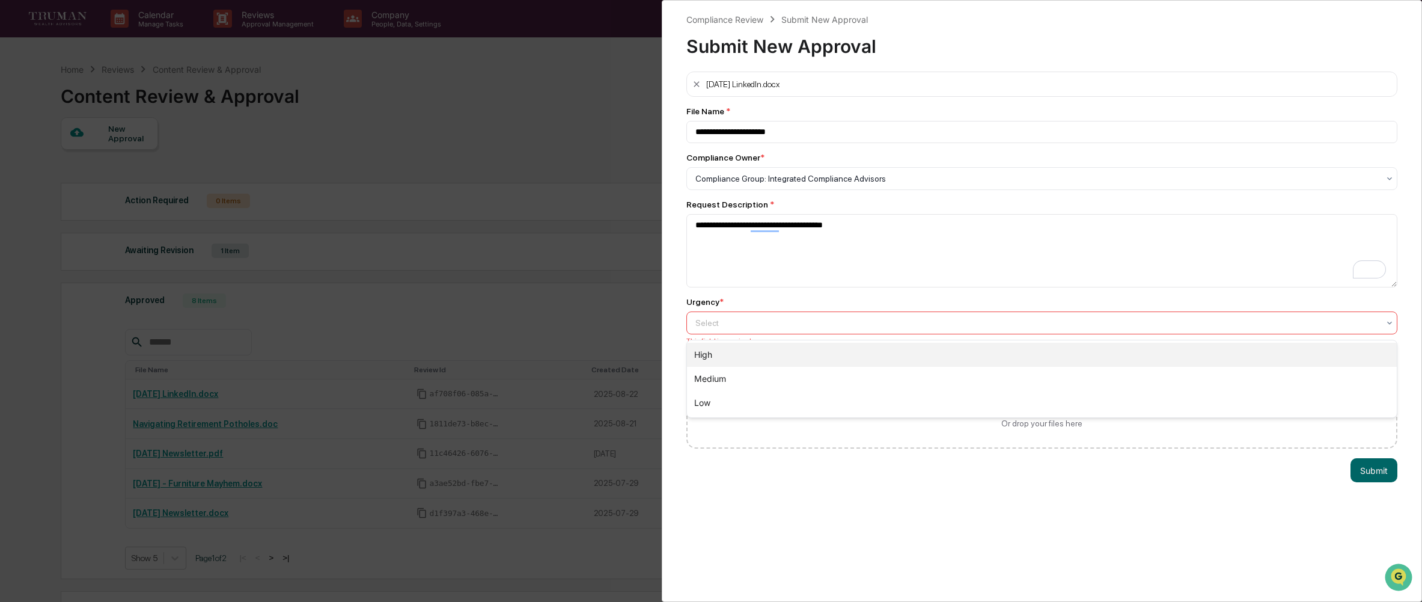
click at [757, 361] on div "High" at bounding box center [1042, 355] width 710 height 24
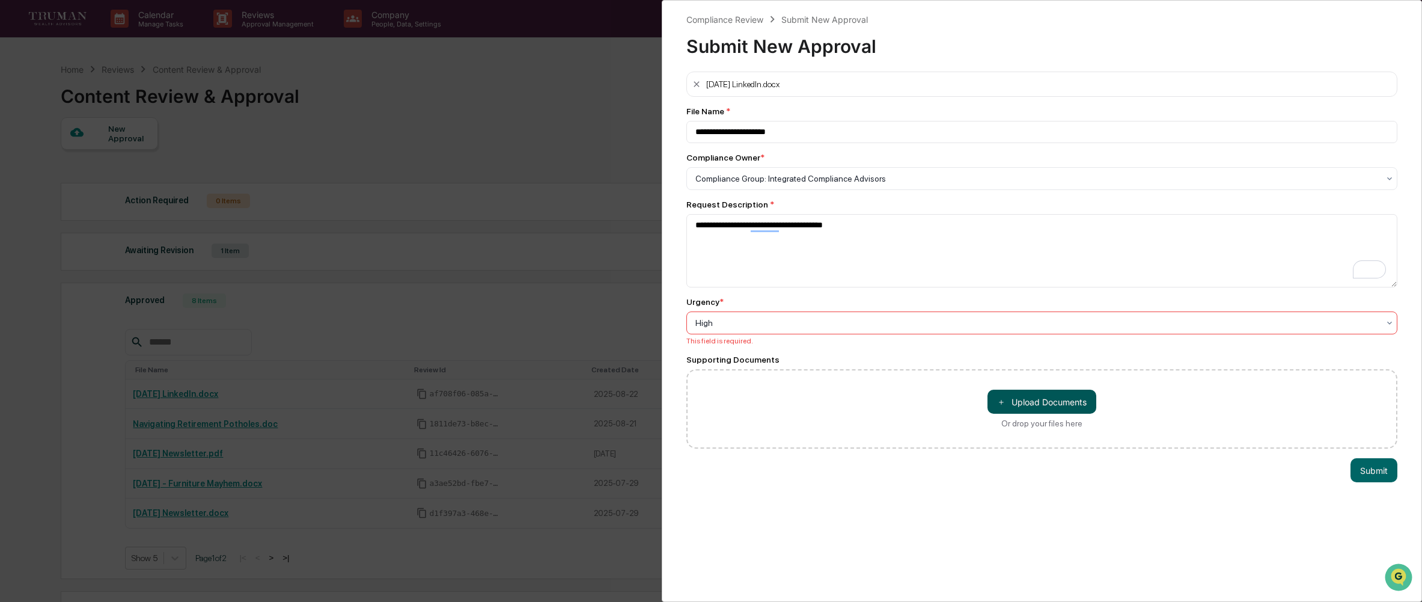
click at [1037, 412] on button "＋ Upload Documents" at bounding box center [1042, 402] width 109 height 24
click at [1378, 497] on button "Submit" at bounding box center [1374, 495] width 47 height 24
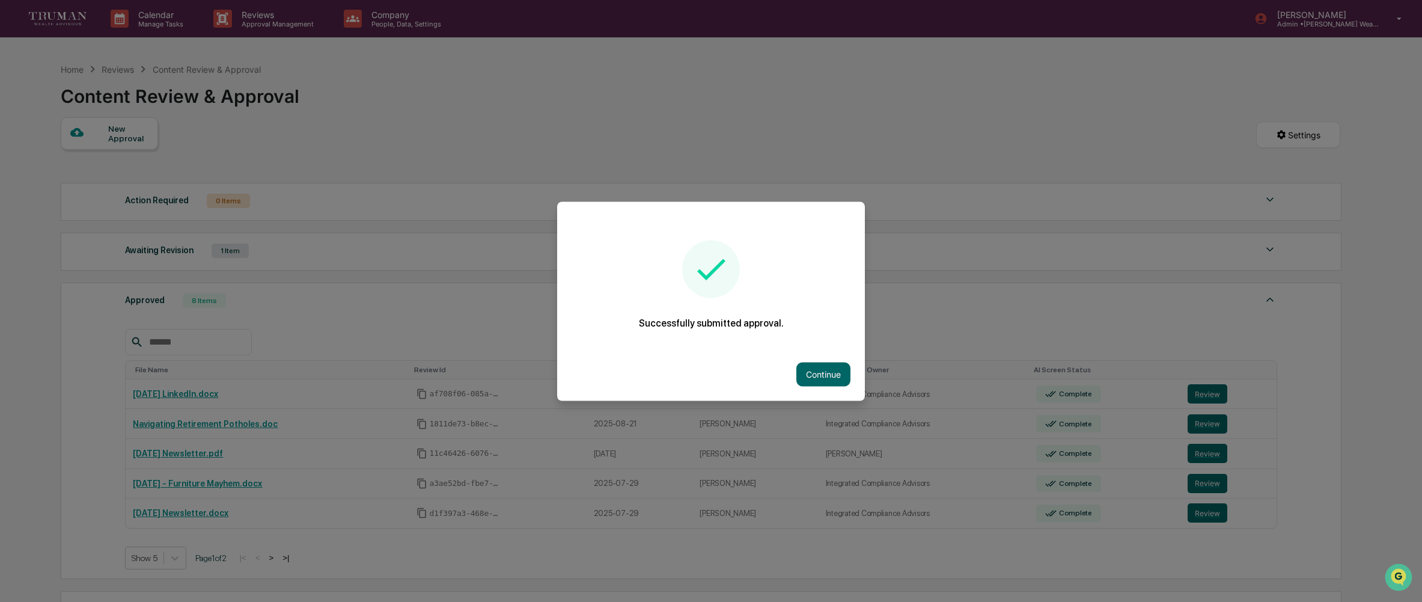
click at [242, 250] on div at bounding box center [711, 301] width 1422 height 602
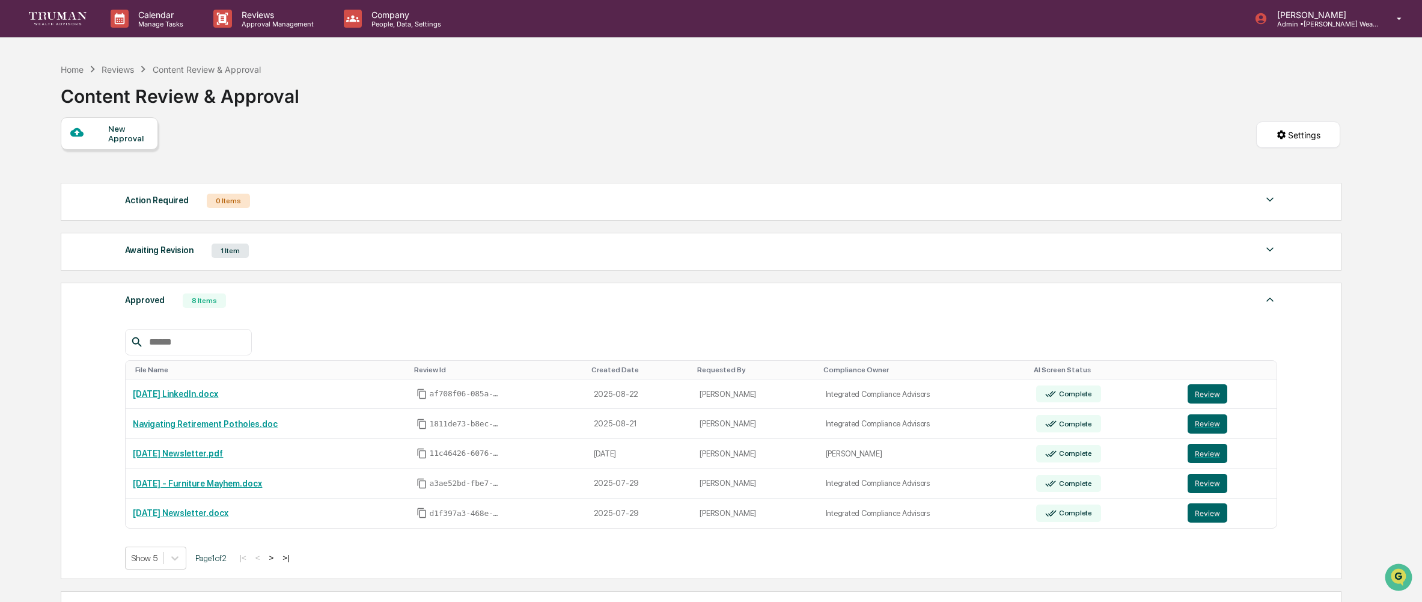
click at [242, 253] on div "1 Item" at bounding box center [230, 250] width 37 height 14
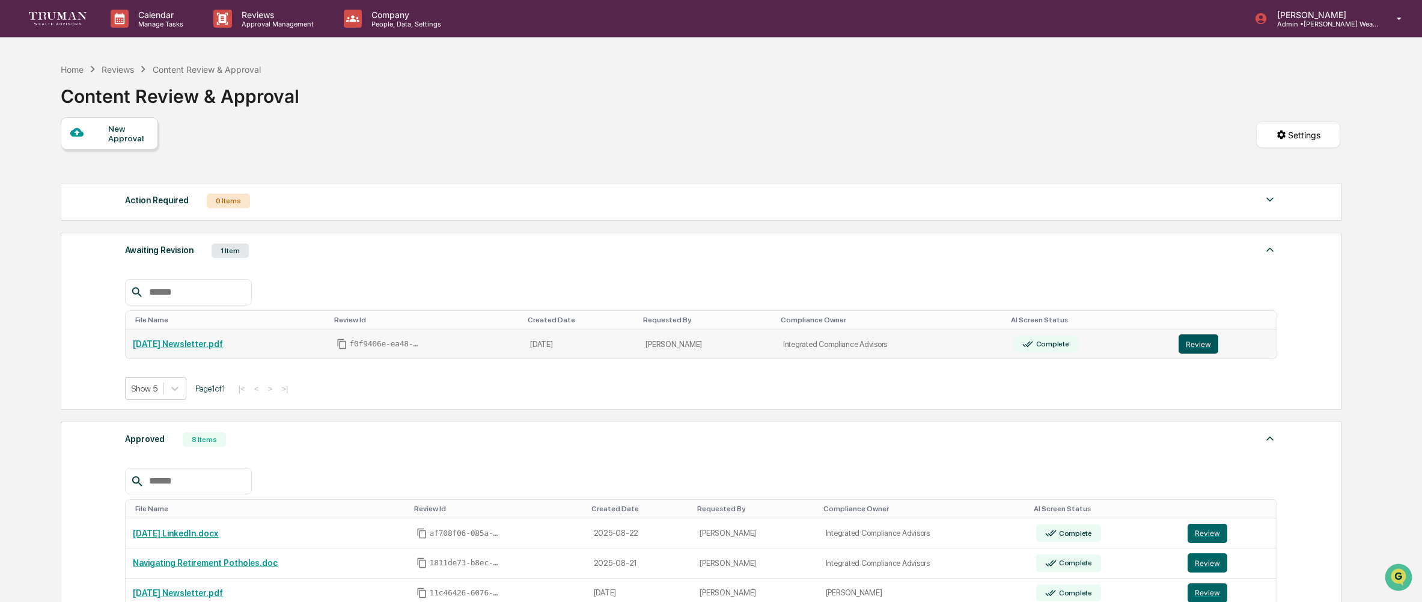
drag, startPoint x: 1208, startPoint y: 346, endPoint x: 1214, endPoint y: 347, distance: 6.9
click at [1208, 346] on button "Review" at bounding box center [1199, 343] width 40 height 19
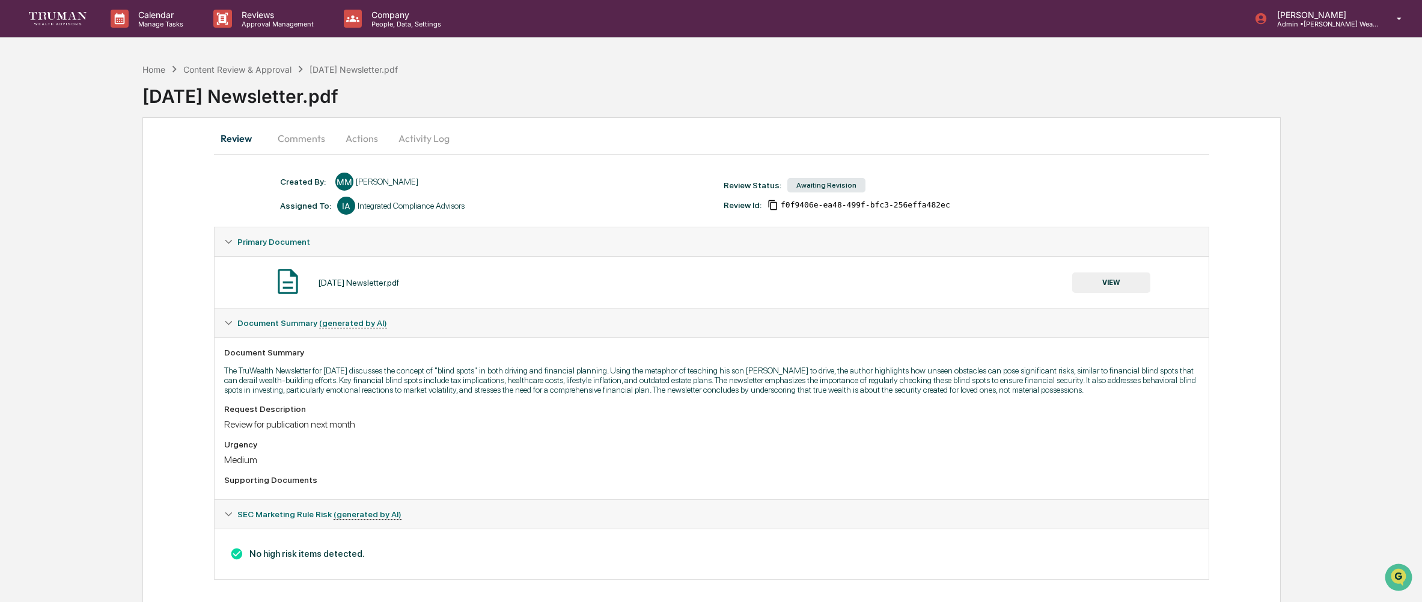
click at [319, 142] on button "Comments" at bounding box center [301, 138] width 67 height 29
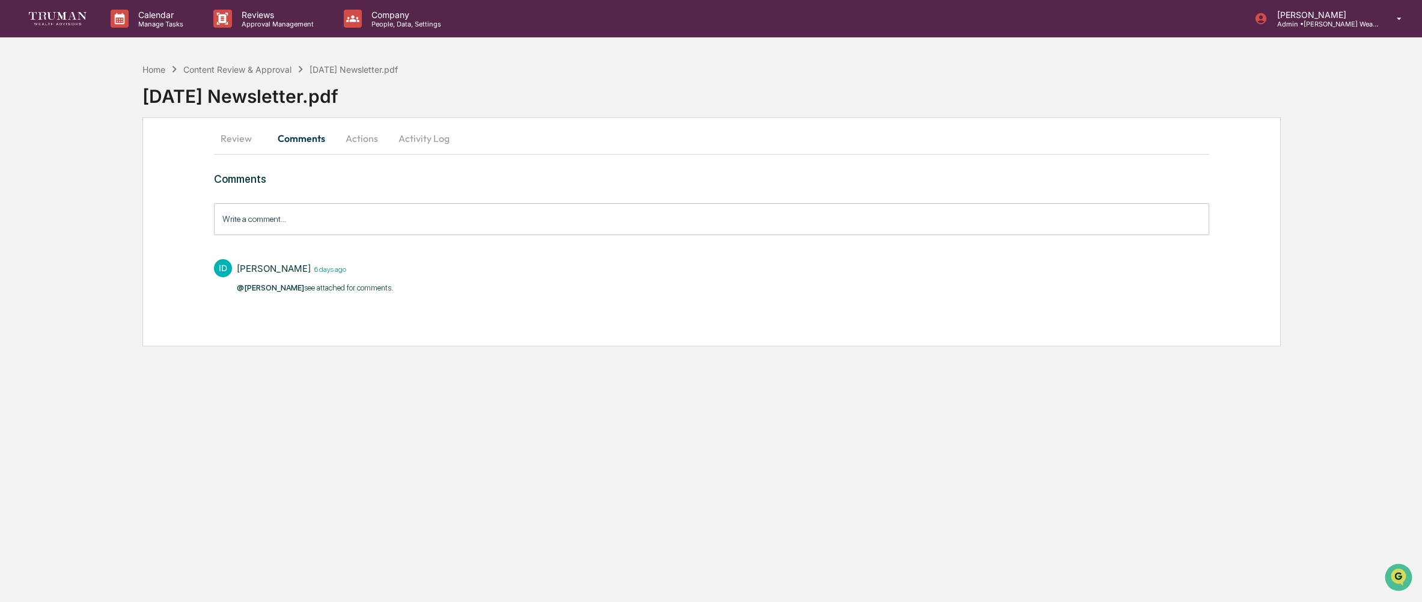
click at [356, 141] on button "Actions" at bounding box center [362, 138] width 54 height 29
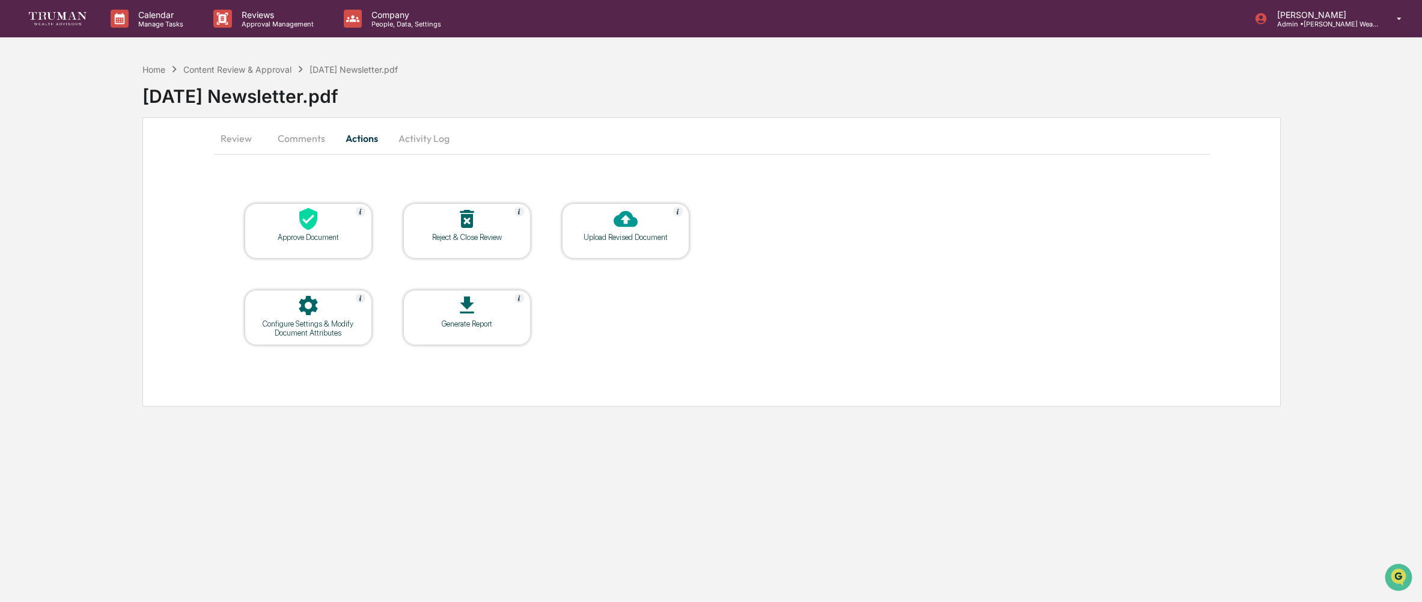
click at [301, 131] on button "Comments" at bounding box center [301, 138] width 67 height 29
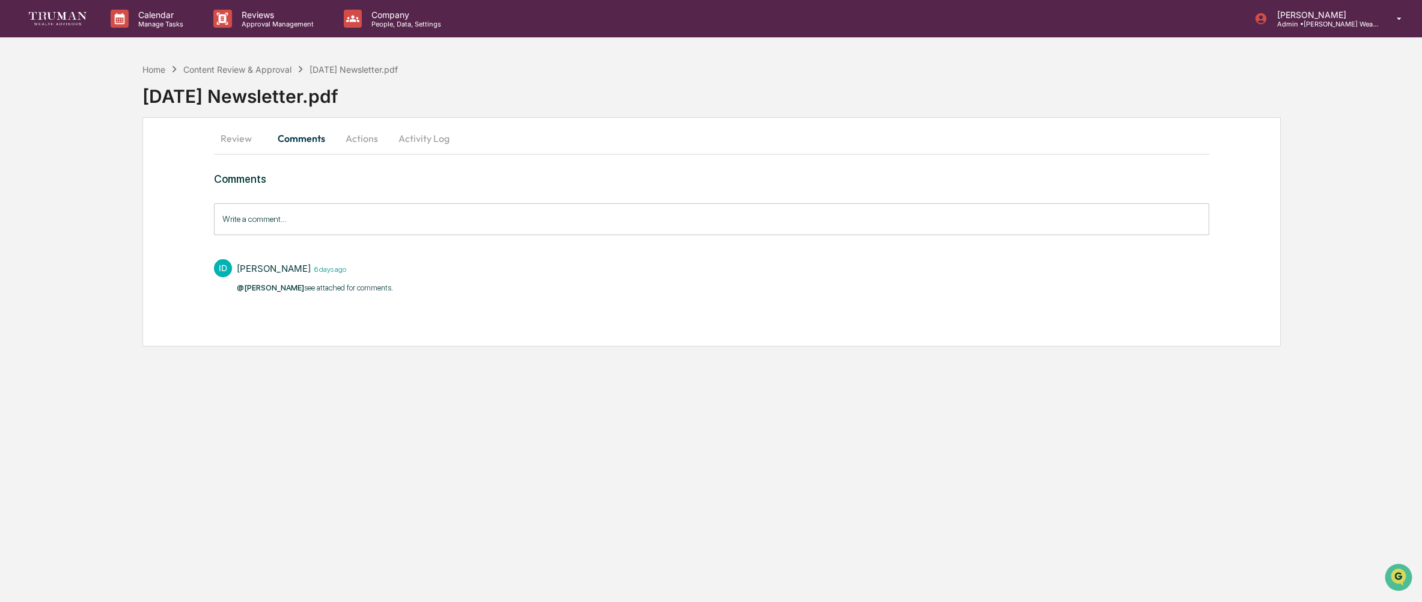
drag, startPoint x: 237, startPoint y: 136, endPoint x: 304, endPoint y: 157, distance: 70.7
click at [237, 136] on button "Review" at bounding box center [241, 138] width 54 height 29
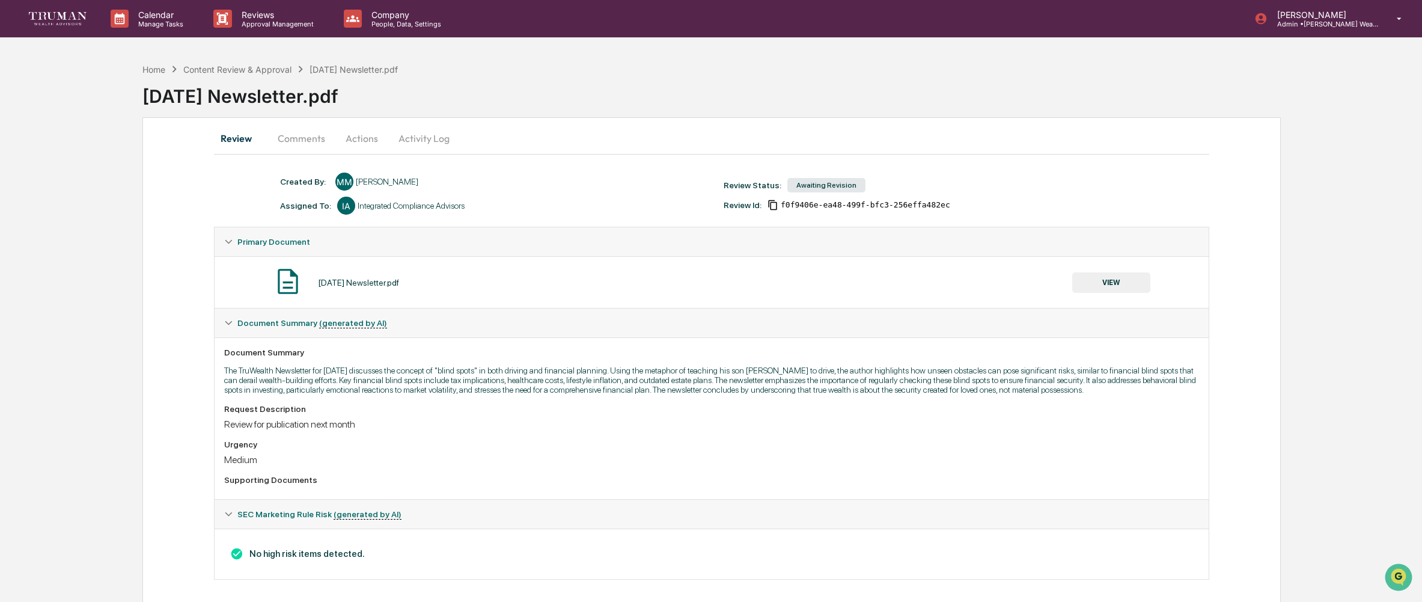
click at [389, 292] on div "[DATE] Newsletter.pdf VIEW" at bounding box center [711, 282] width 975 height 32
click at [1107, 282] on button "VIEW" at bounding box center [1111, 282] width 78 height 20
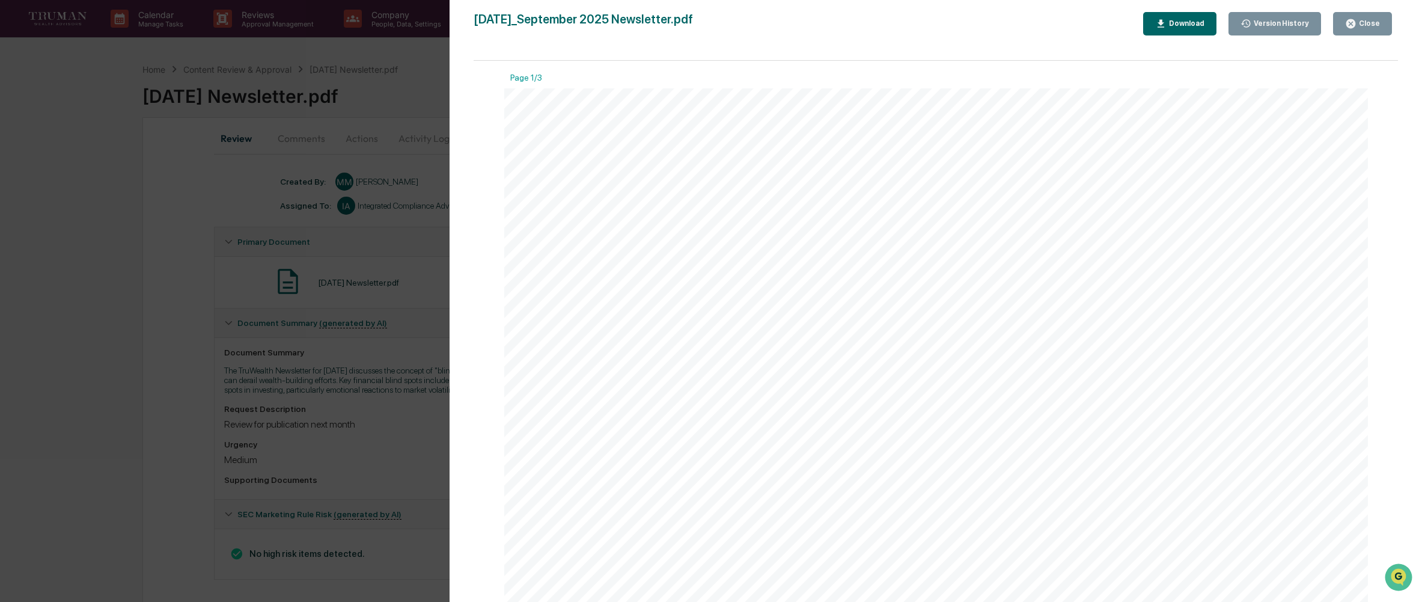
click at [1374, 23] on div "Close" at bounding box center [1368, 23] width 23 height 8
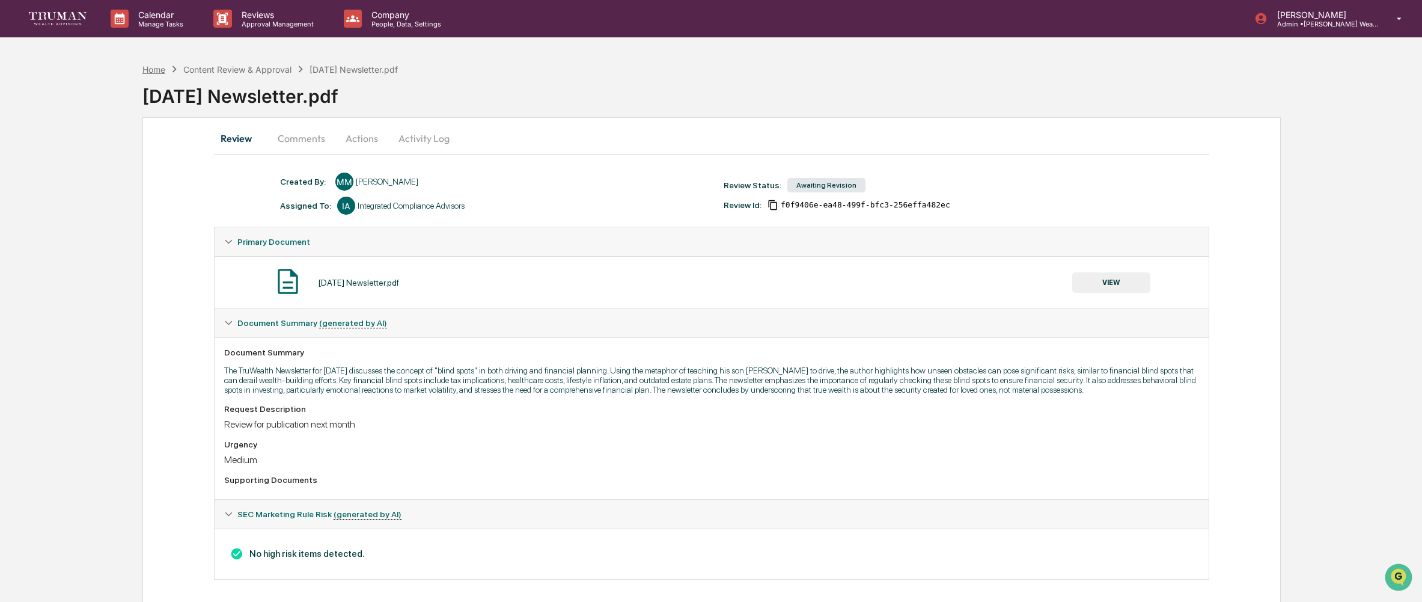
click at [160, 71] on div "Home" at bounding box center [153, 69] width 23 height 10
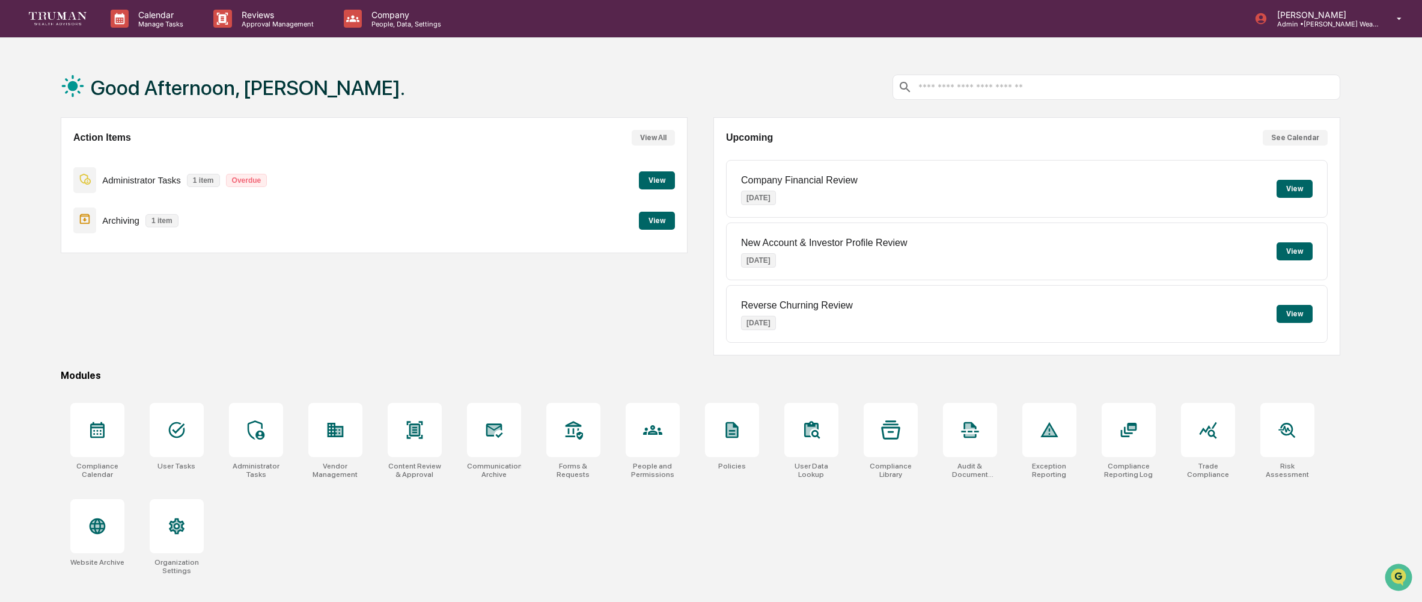
click at [663, 222] on button "View" at bounding box center [657, 221] width 36 height 18
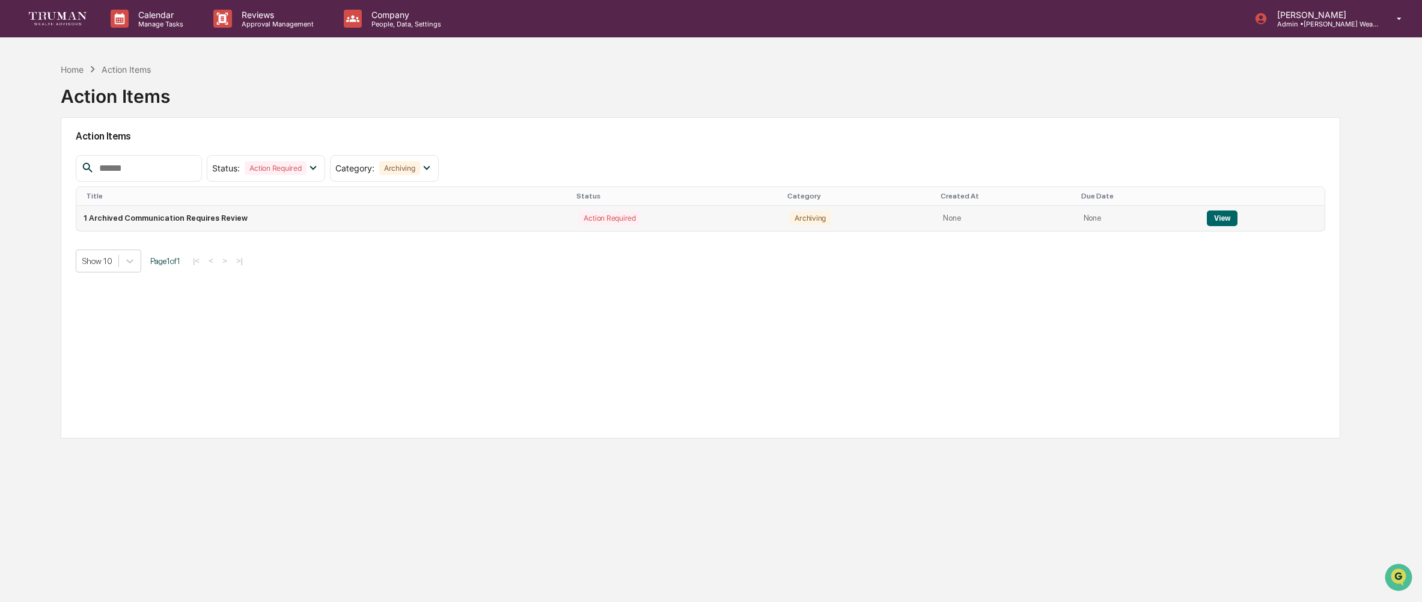
click at [1225, 216] on button "View" at bounding box center [1222, 218] width 31 height 16
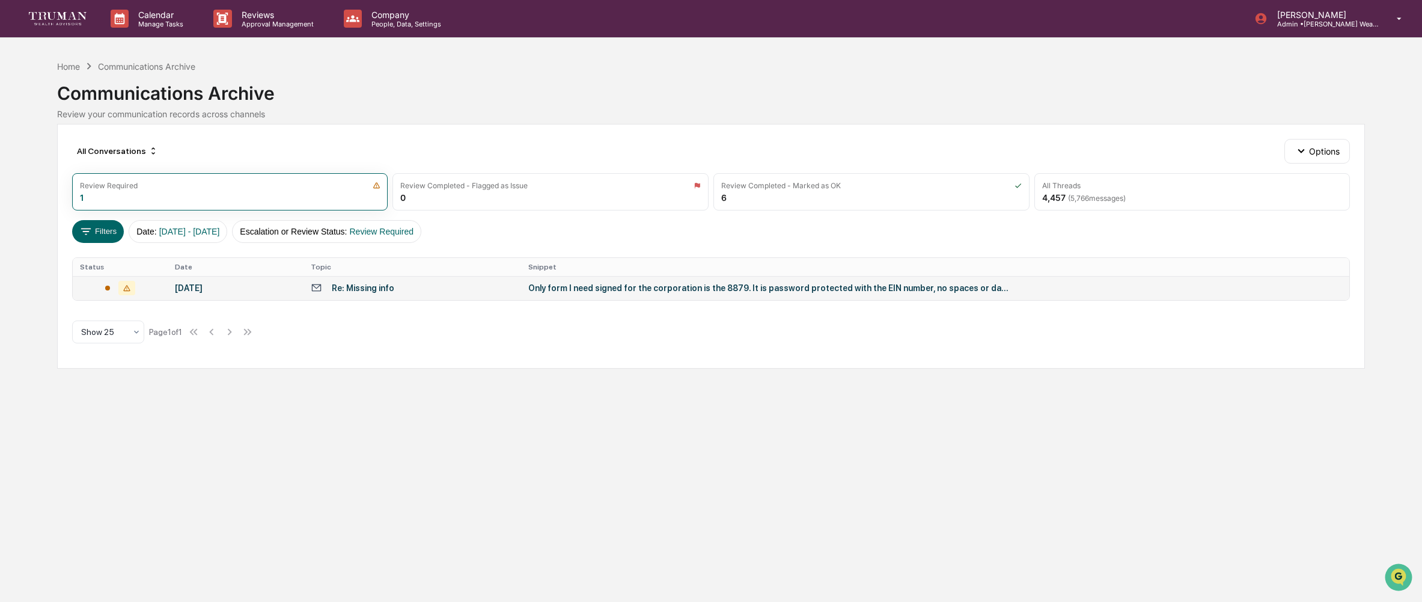
click at [641, 290] on div "Only form I need signed for the corporation is the 8879. It is password protect…" at bounding box center [768, 288] width 481 height 10
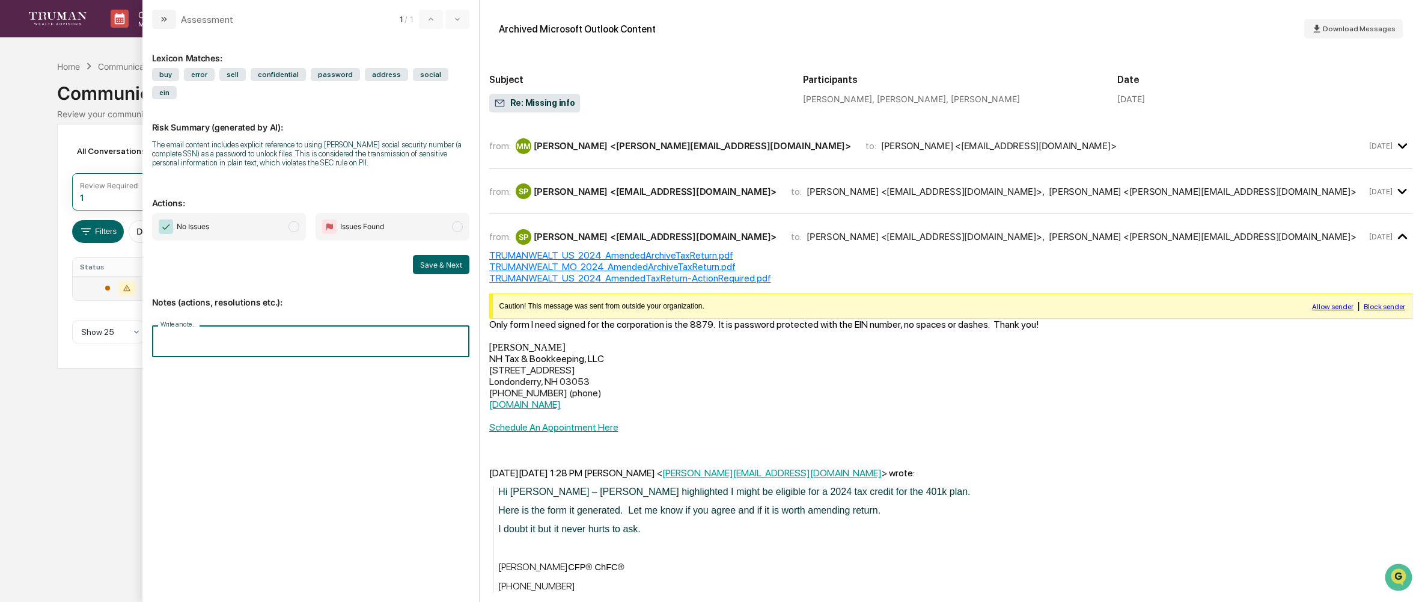
click at [218, 340] on input "Write a note..." at bounding box center [310, 341] width 317 height 32
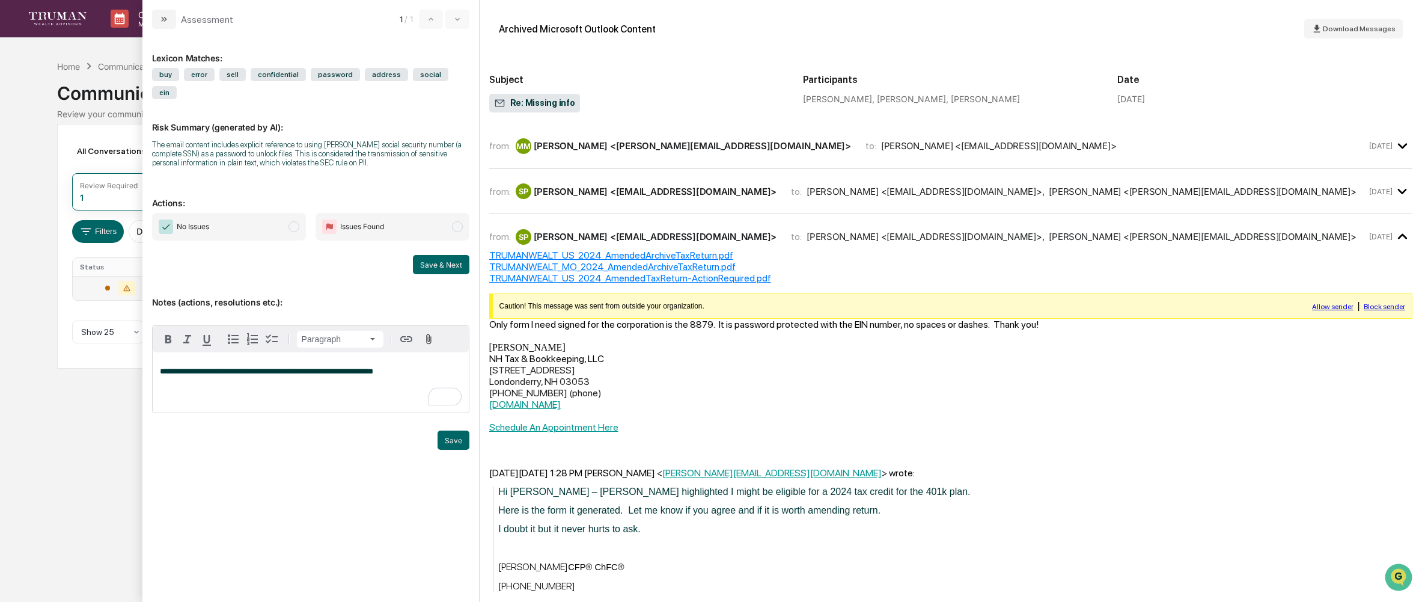
drag, startPoint x: 456, startPoint y: 442, endPoint x: 453, endPoint y: 191, distance: 251.3
click at [452, 191] on div "**********" at bounding box center [310, 309] width 317 height 543
click at [457, 228] on span "modal" at bounding box center [457, 226] width 11 height 11
drag, startPoint x: 452, startPoint y: 444, endPoint x: 446, endPoint y: 409, distance: 36.0
click at [452, 444] on button "Save" at bounding box center [454, 439] width 32 height 19
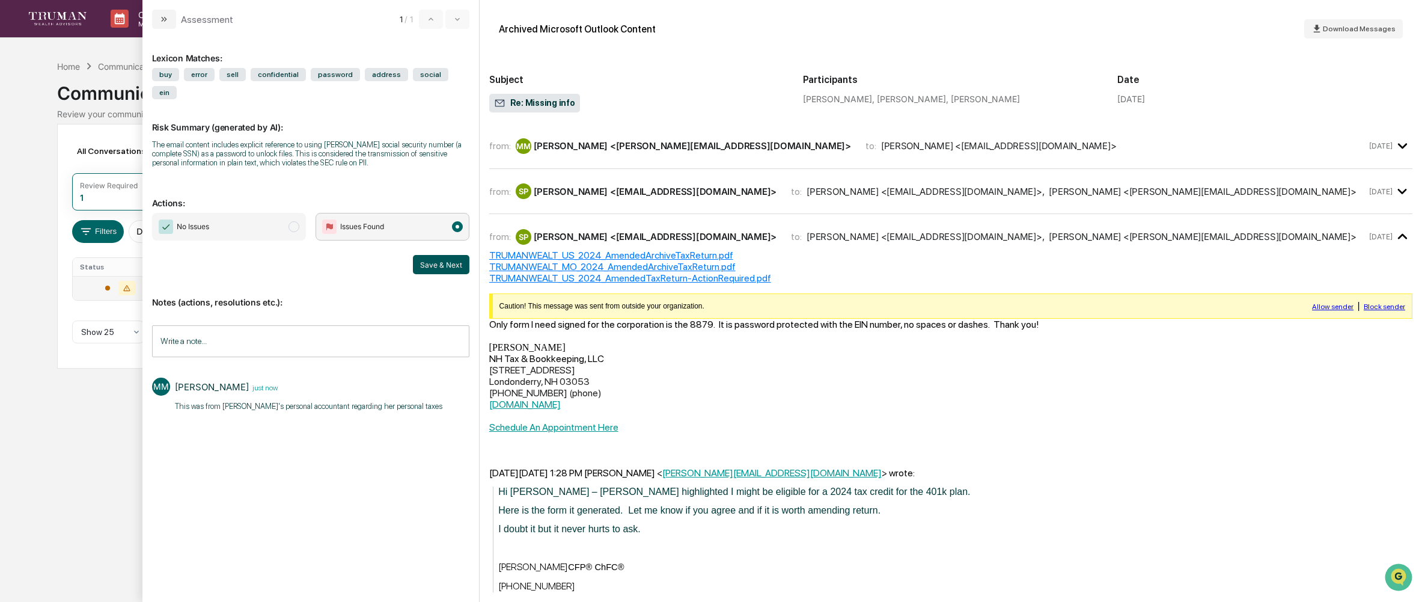
click at [436, 266] on button "Save & Next" at bounding box center [441, 264] width 57 height 19
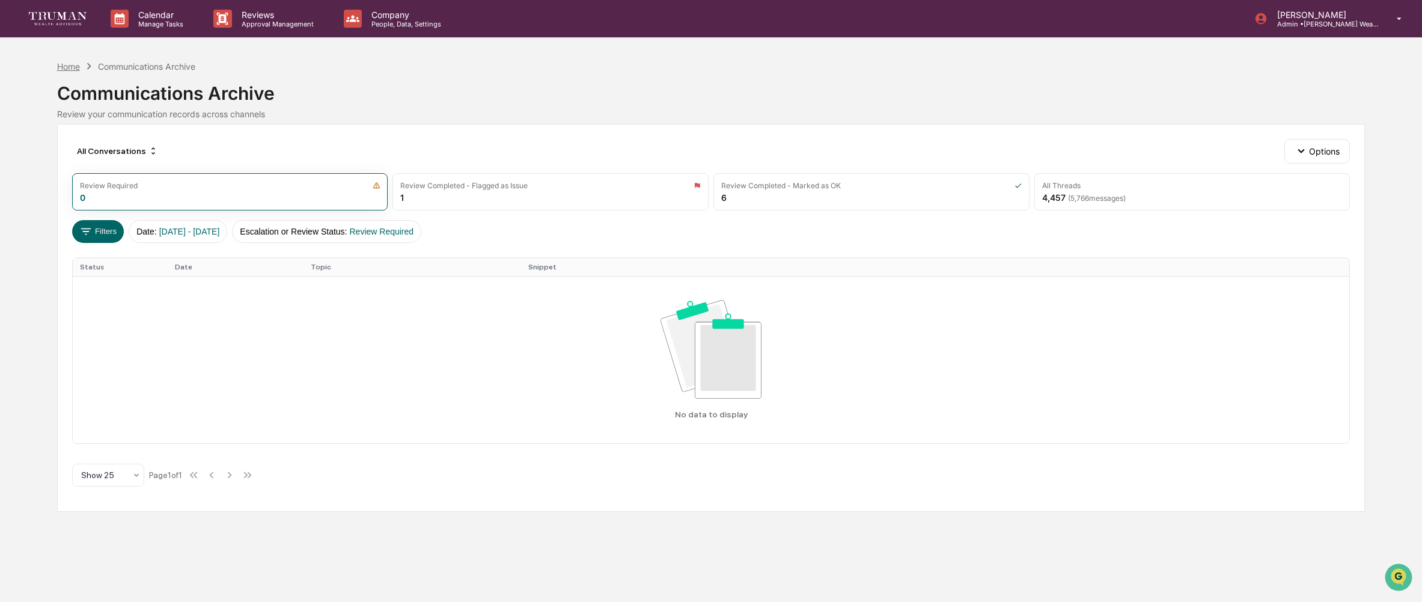
click at [71, 67] on div "Home" at bounding box center [68, 66] width 23 height 10
